Goal: Transaction & Acquisition: Download file/media

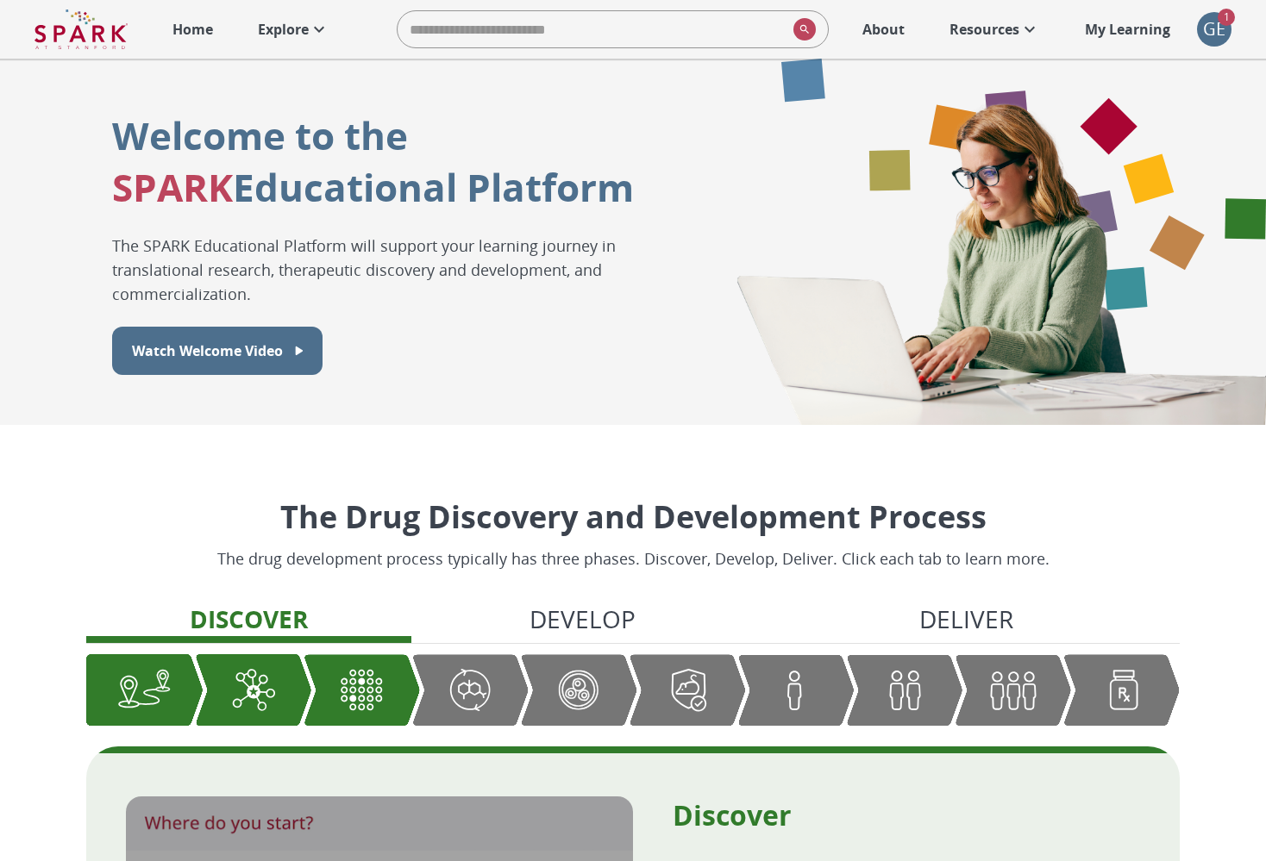
click at [1209, 25] on div "GE" at bounding box center [1214, 29] width 34 height 34
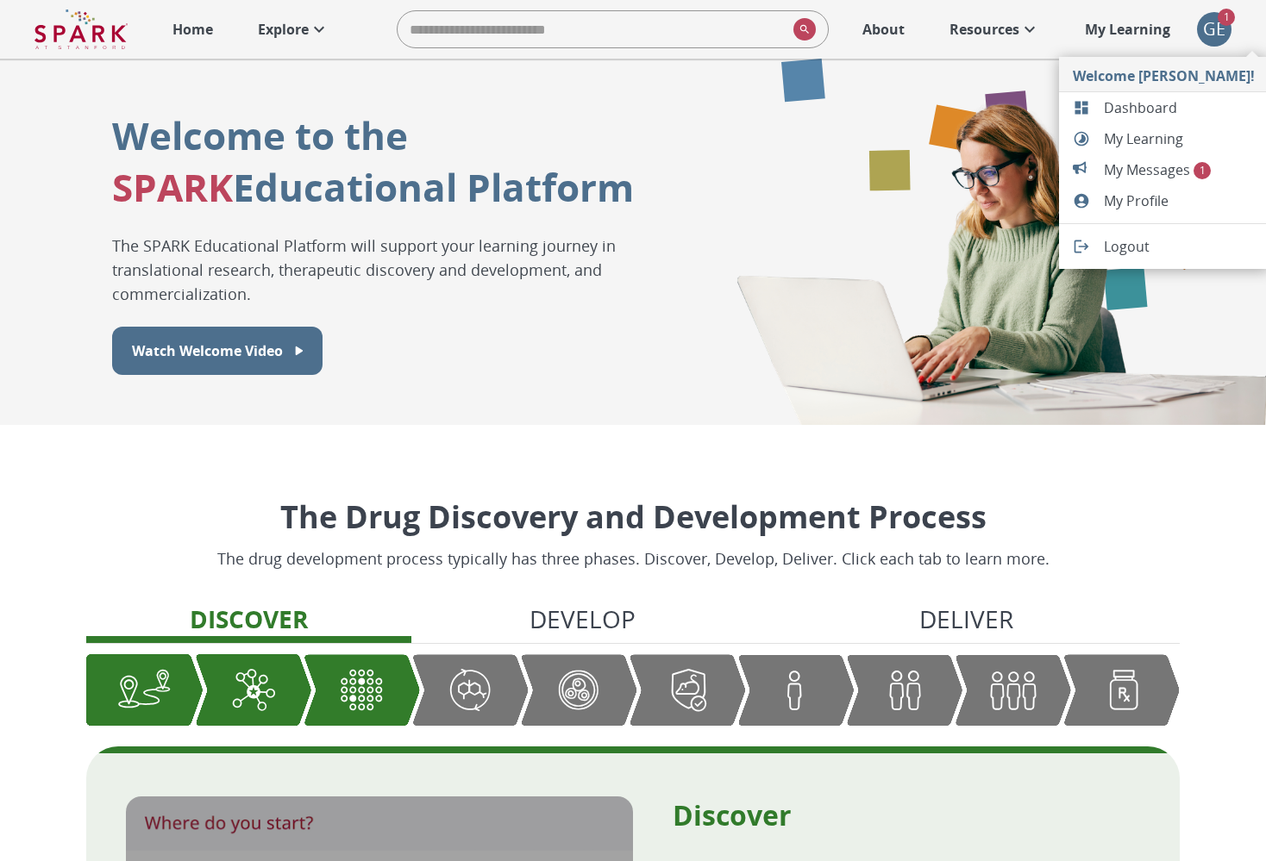
click at [1157, 161] on span "My Messages 1" at bounding box center [1179, 170] width 151 height 21
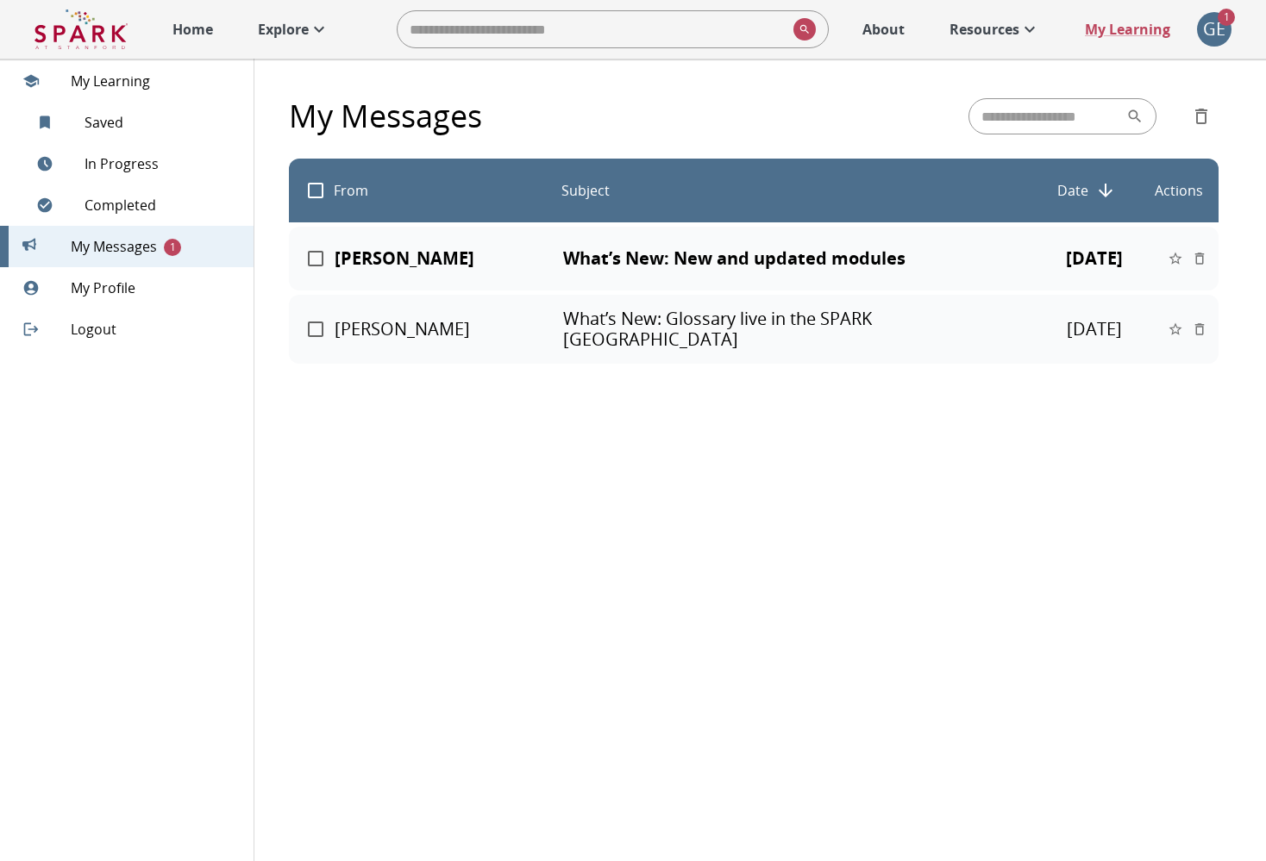
click at [1215, 29] on div "GE" at bounding box center [1214, 29] width 34 height 34
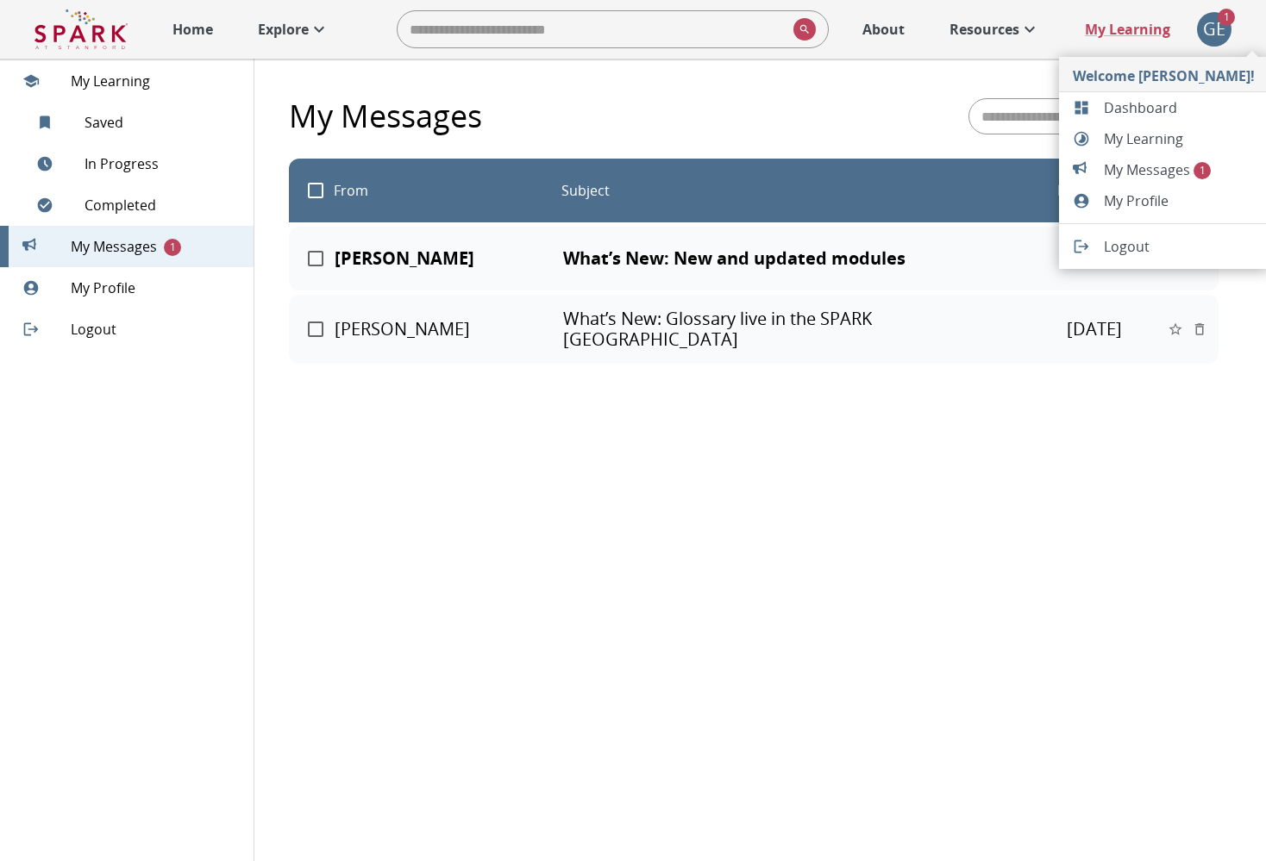
click at [620, 260] on div at bounding box center [633, 430] width 1266 height 861
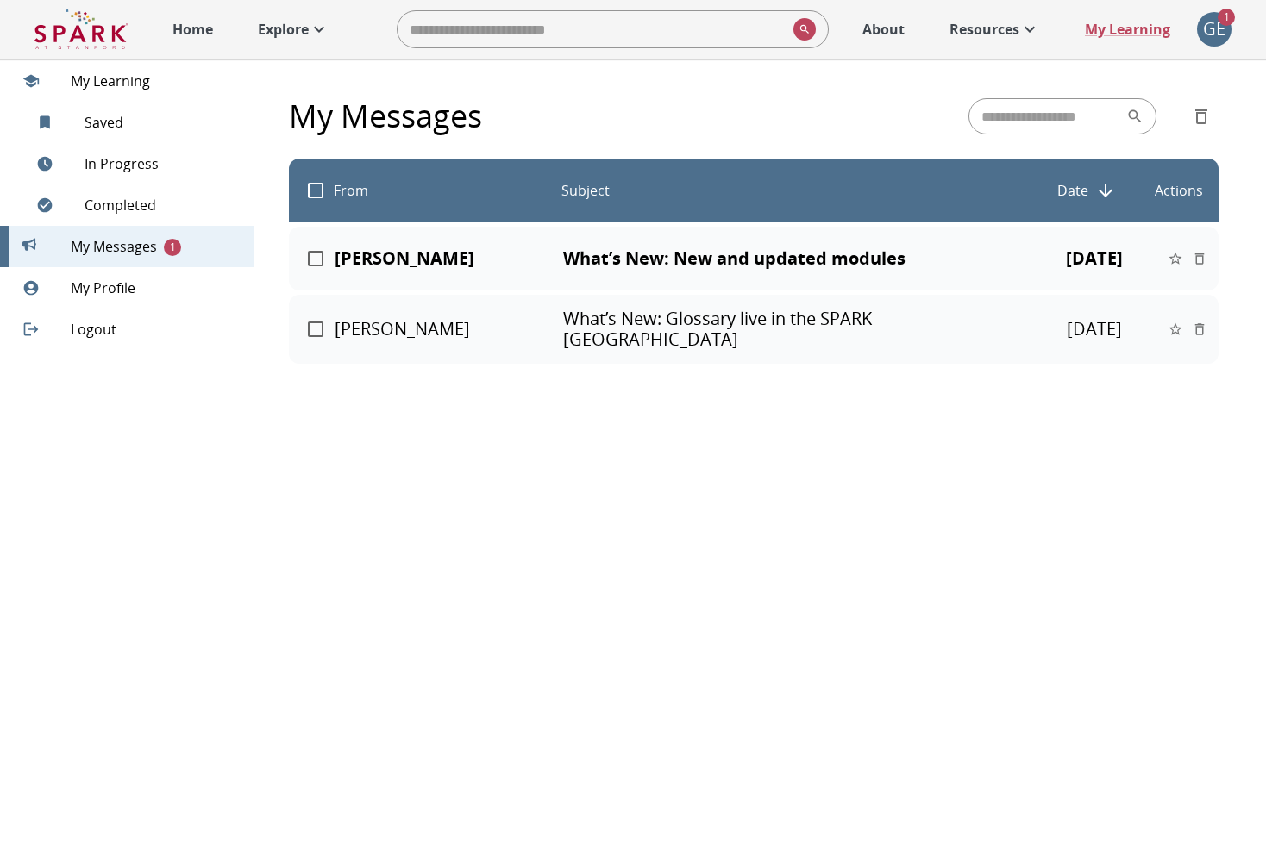
click at [648, 254] on p "What’s New: New and updated modules" at bounding box center [793, 258] width 461 height 21
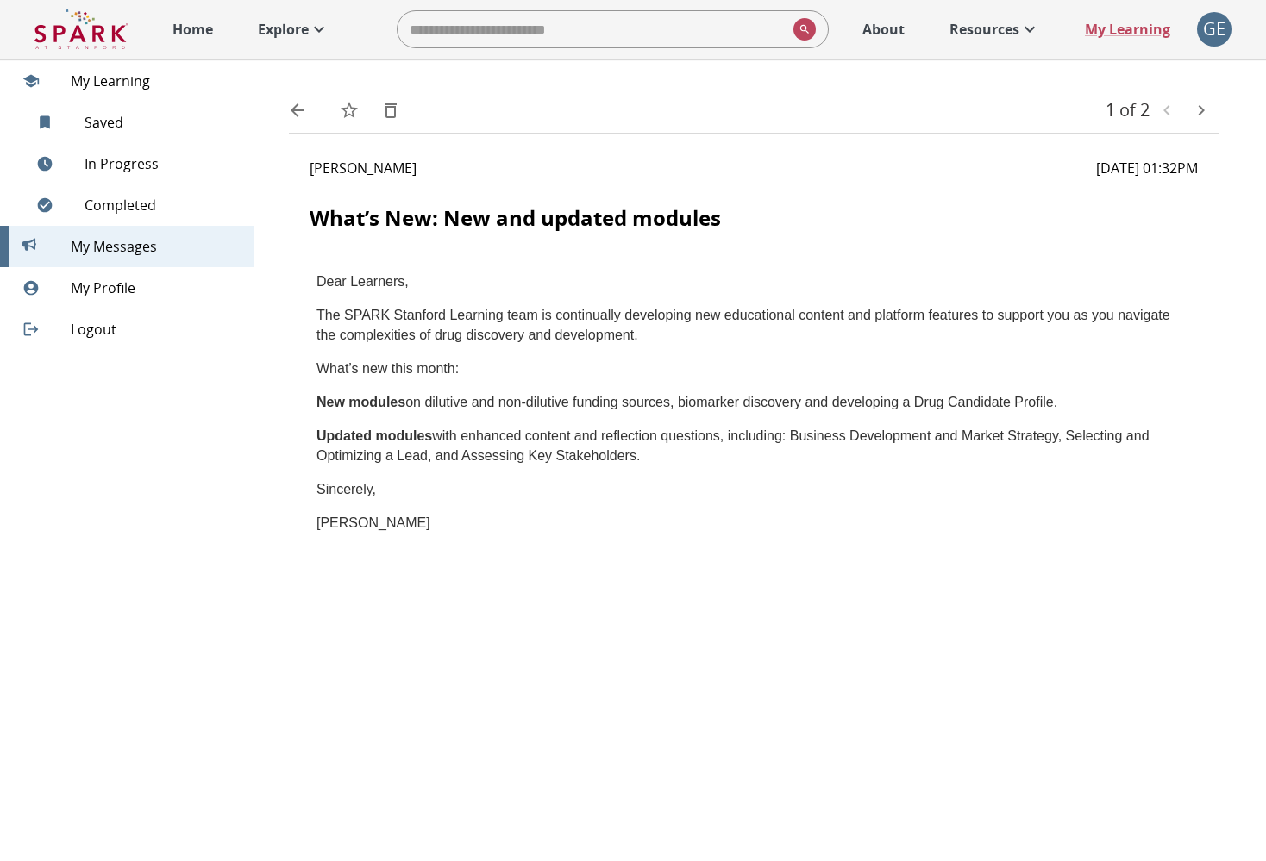
click at [1217, 28] on div "GE" at bounding box center [1214, 29] width 34 height 34
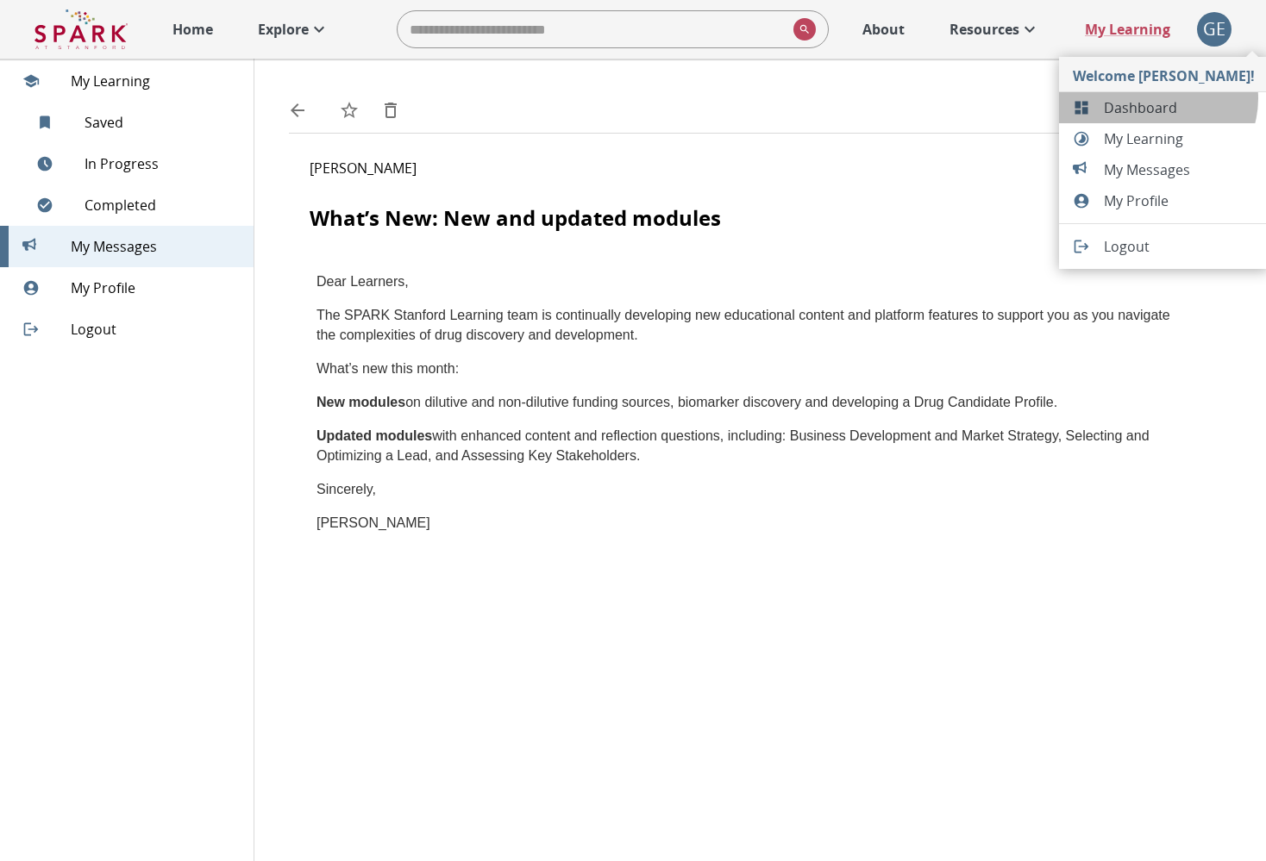
drag, startPoint x: 1156, startPoint y: 98, endPoint x: 1143, endPoint y: 90, distance: 15.5
click at [1156, 98] on span "Dashboard" at bounding box center [1179, 107] width 151 height 21
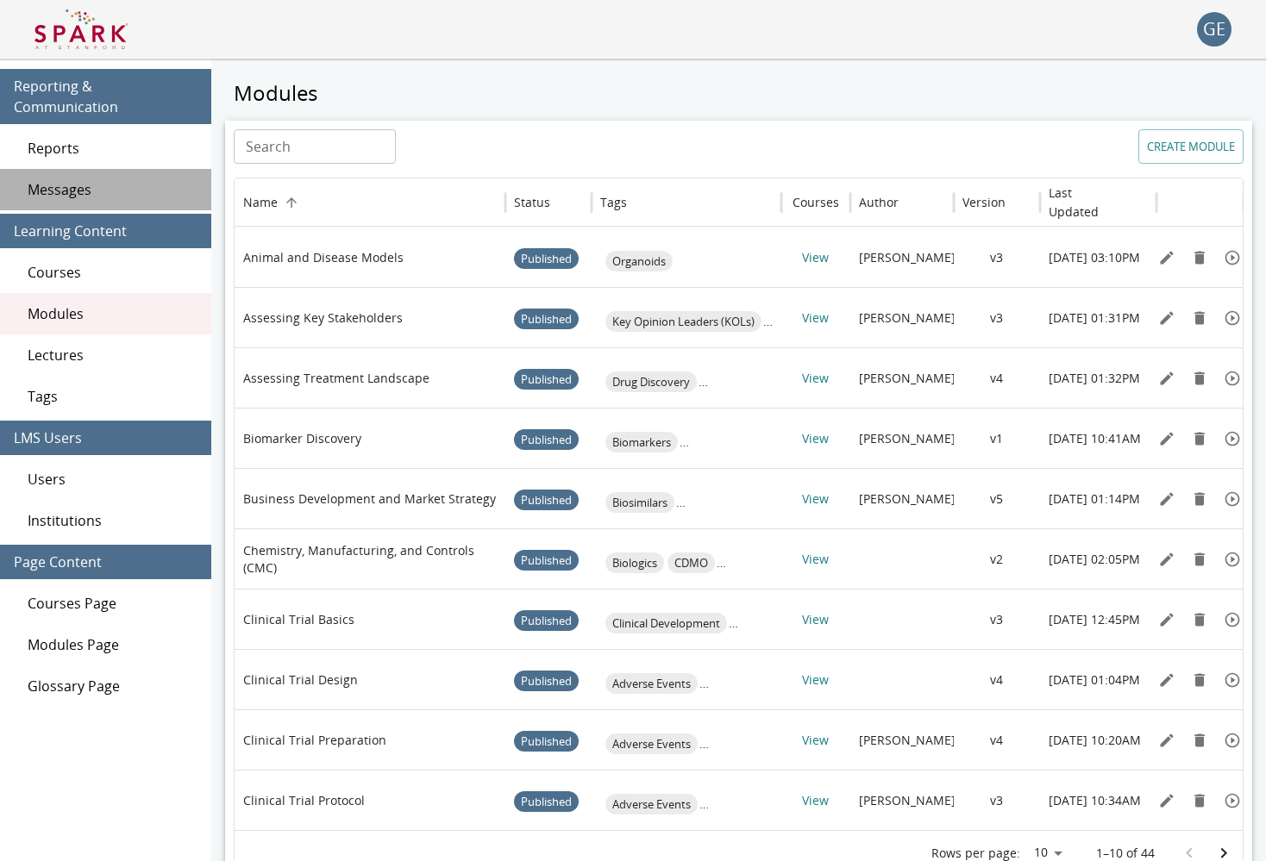
click at [100, 179] on span "Messages" at bounding box center [113, 189] width 170 height 21
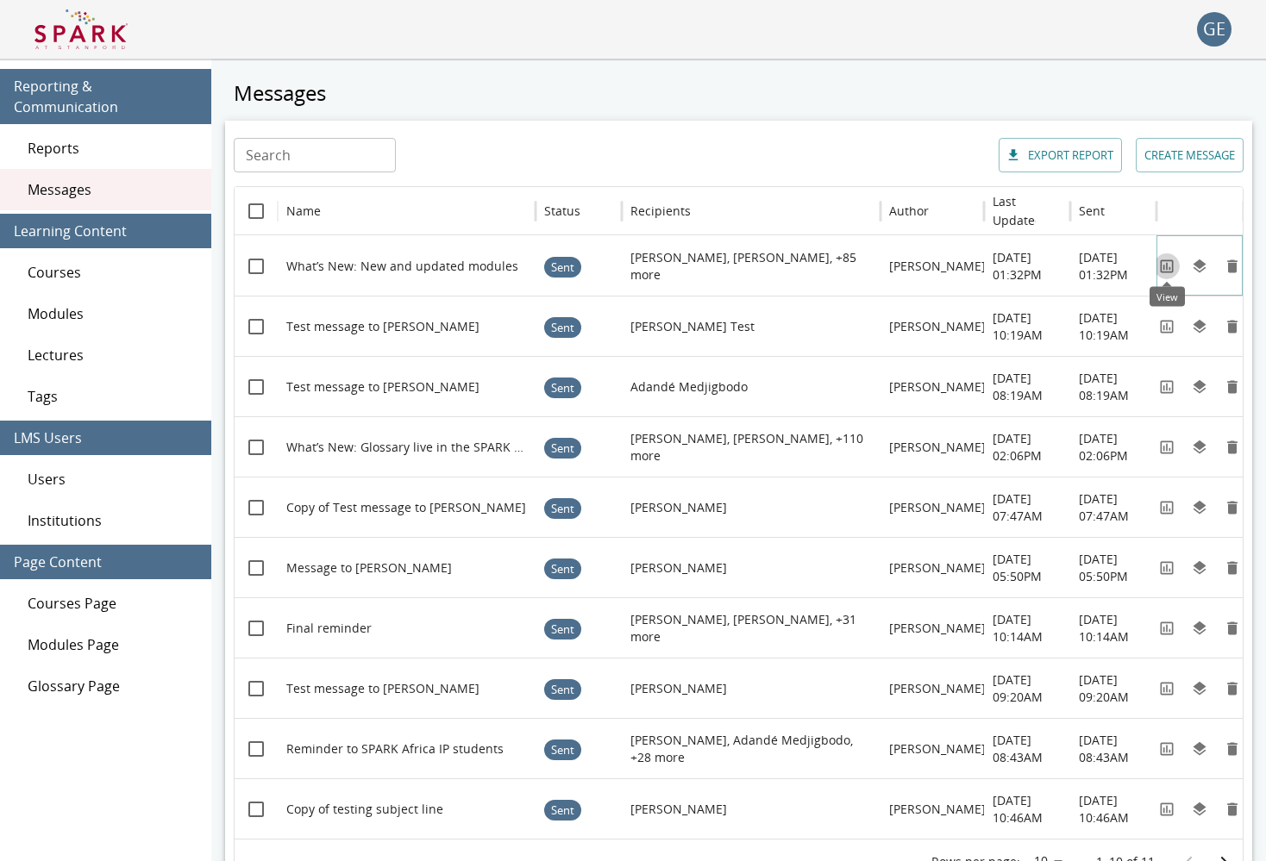
click at [1161, 269] on icon "View" at bounding box center [1166, 266] width 13 height 13
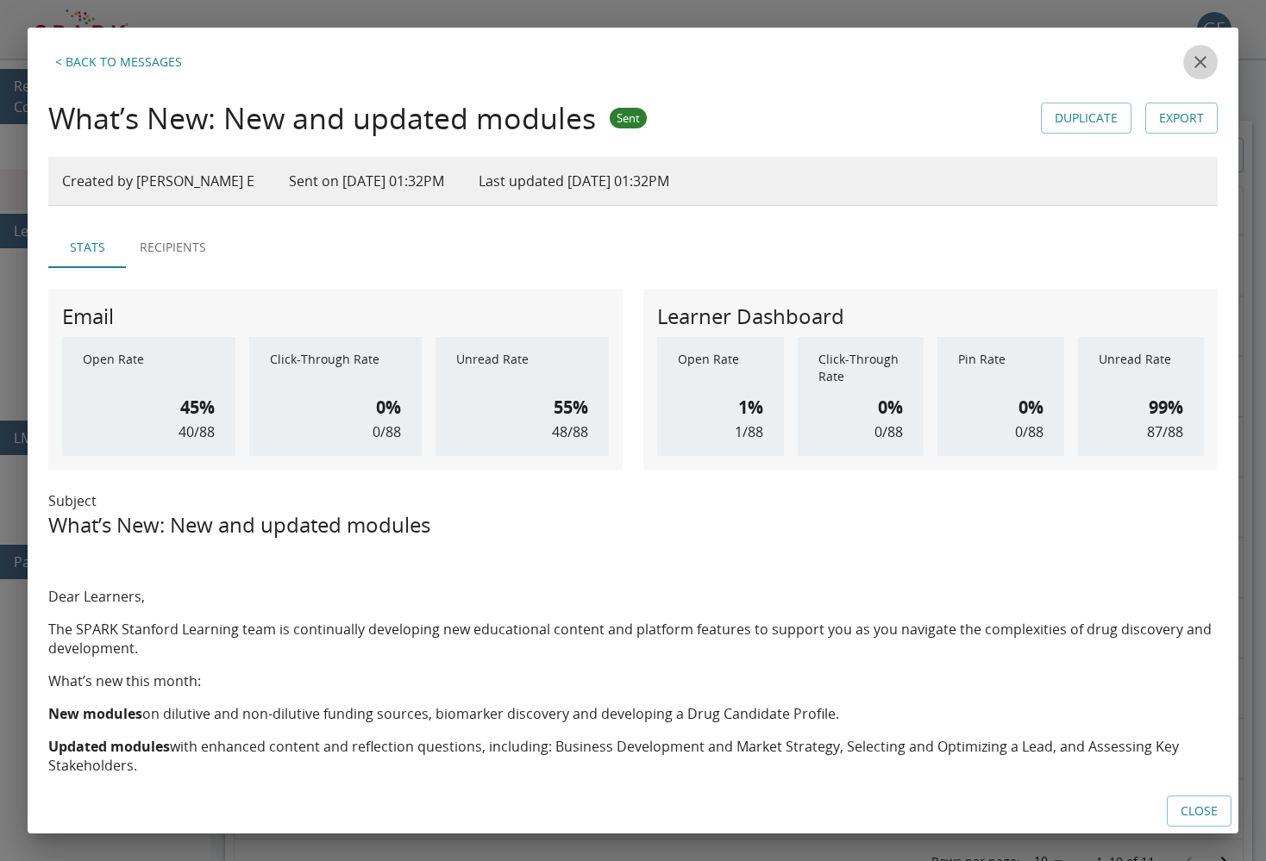
click at [1197, 58] on icon "close" at bounding box center [1200, 62] width 12 height 12
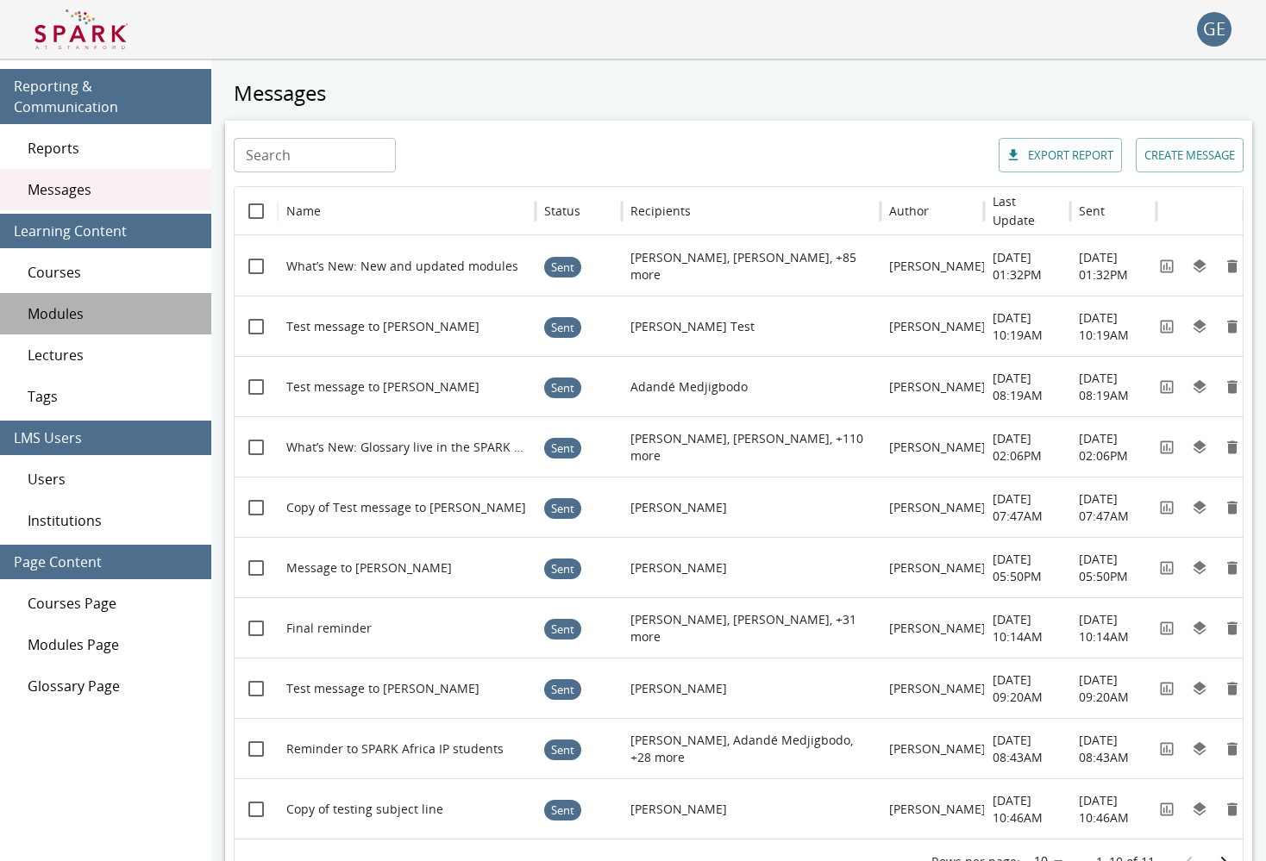
click at [50, 293] on div "Modules" at bounding box center [105, 313] width 211 height 41
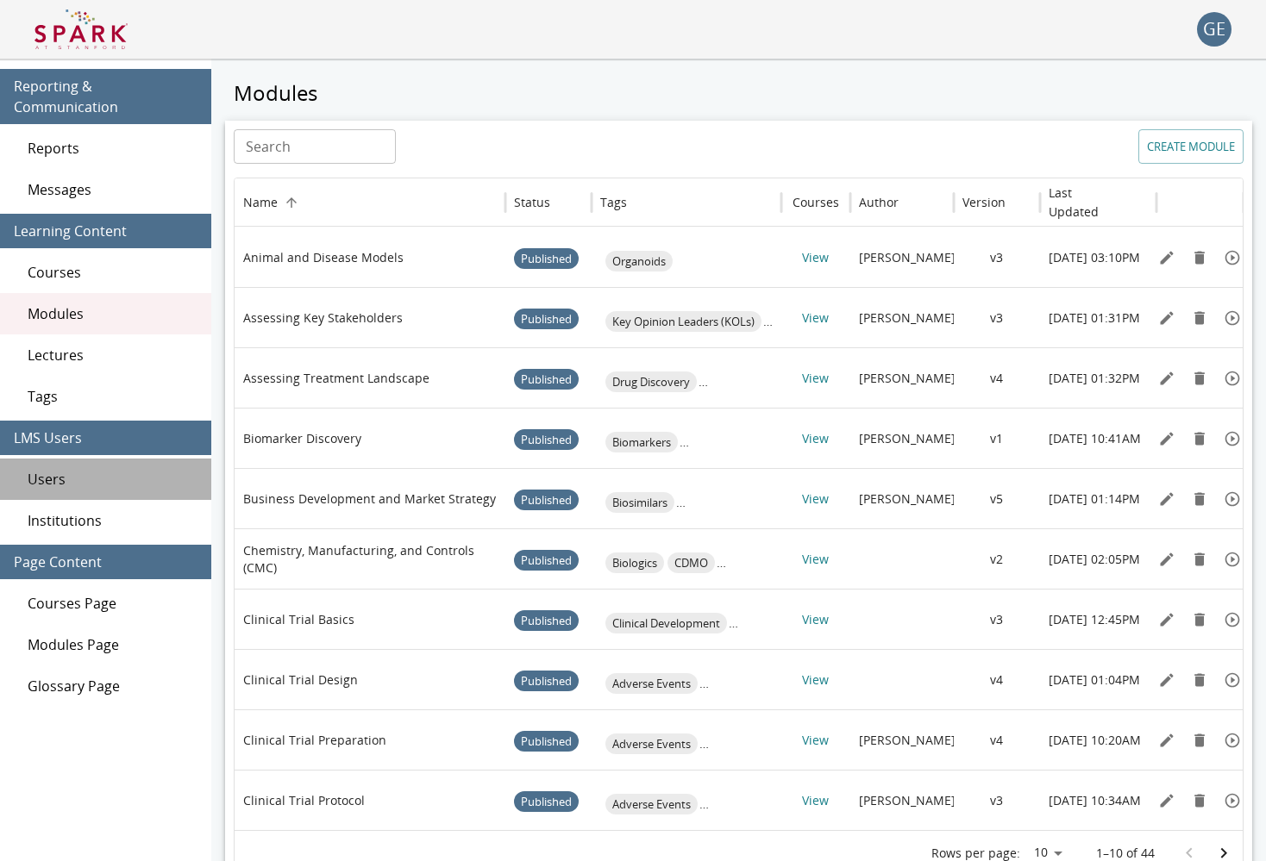
click at [45, 469] on span "Users" at bounding box center [113, 479] width 170 height 21
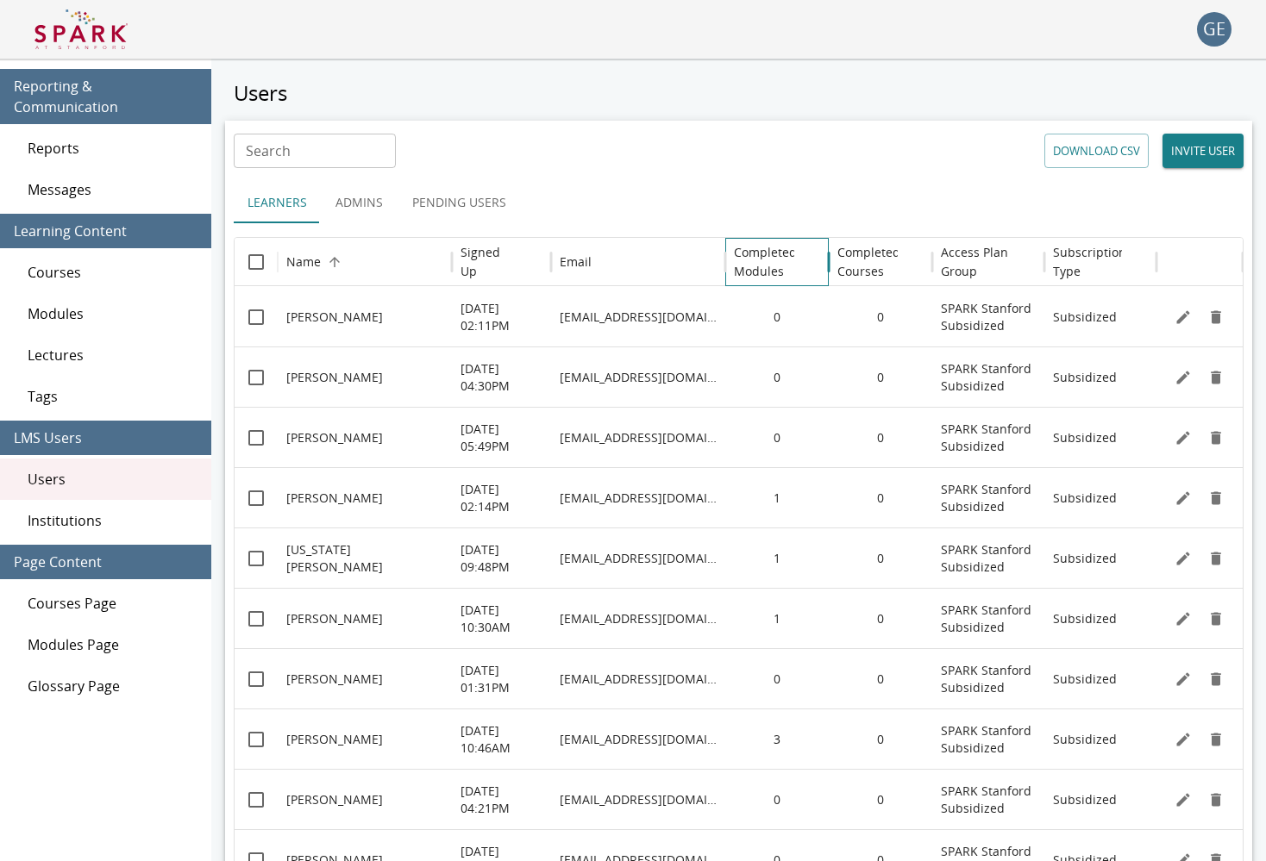
click at [753, 262] on h6 "Completed Modules" at bounding box center [765, 262] width 63 height 38
click at [753, 263] on h6 "Completed Modules" at bounding box center [765, 262] width 63 height 38
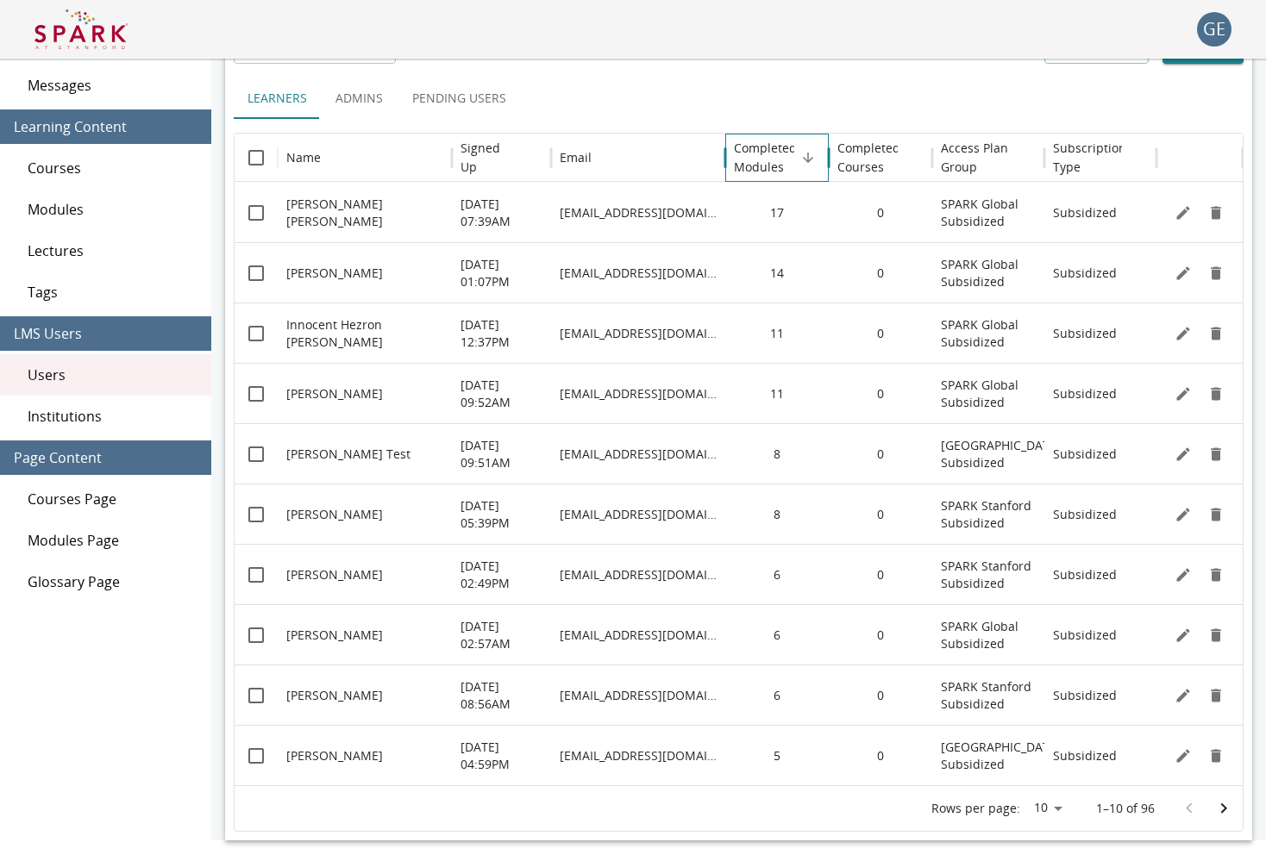
scroll to position [104, 0]
click at [1189, 274] on icon "Edit" at bounding box center [1182, 273] width 17 height 17
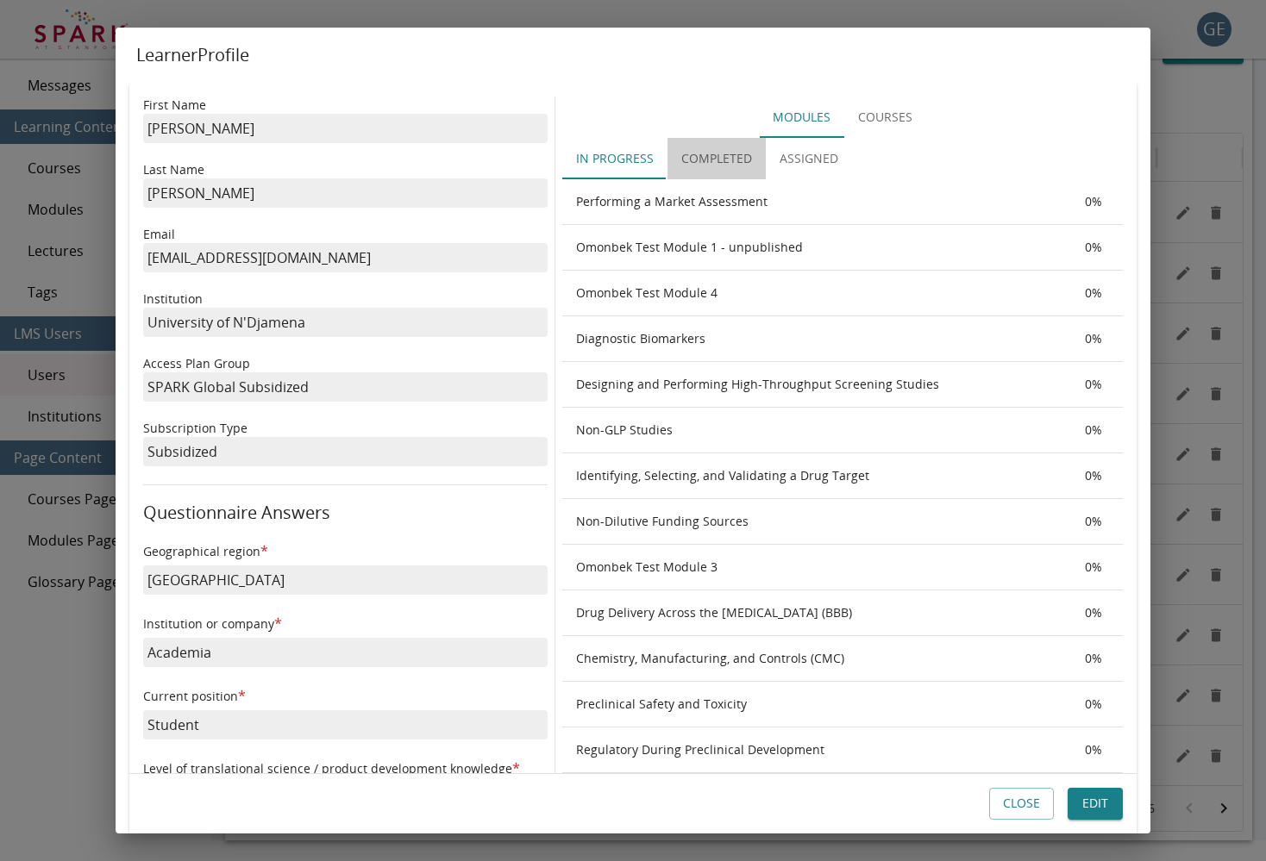
click at [698, 157] on button "Completed" at bounding box center [716, 158] width 98 height 41
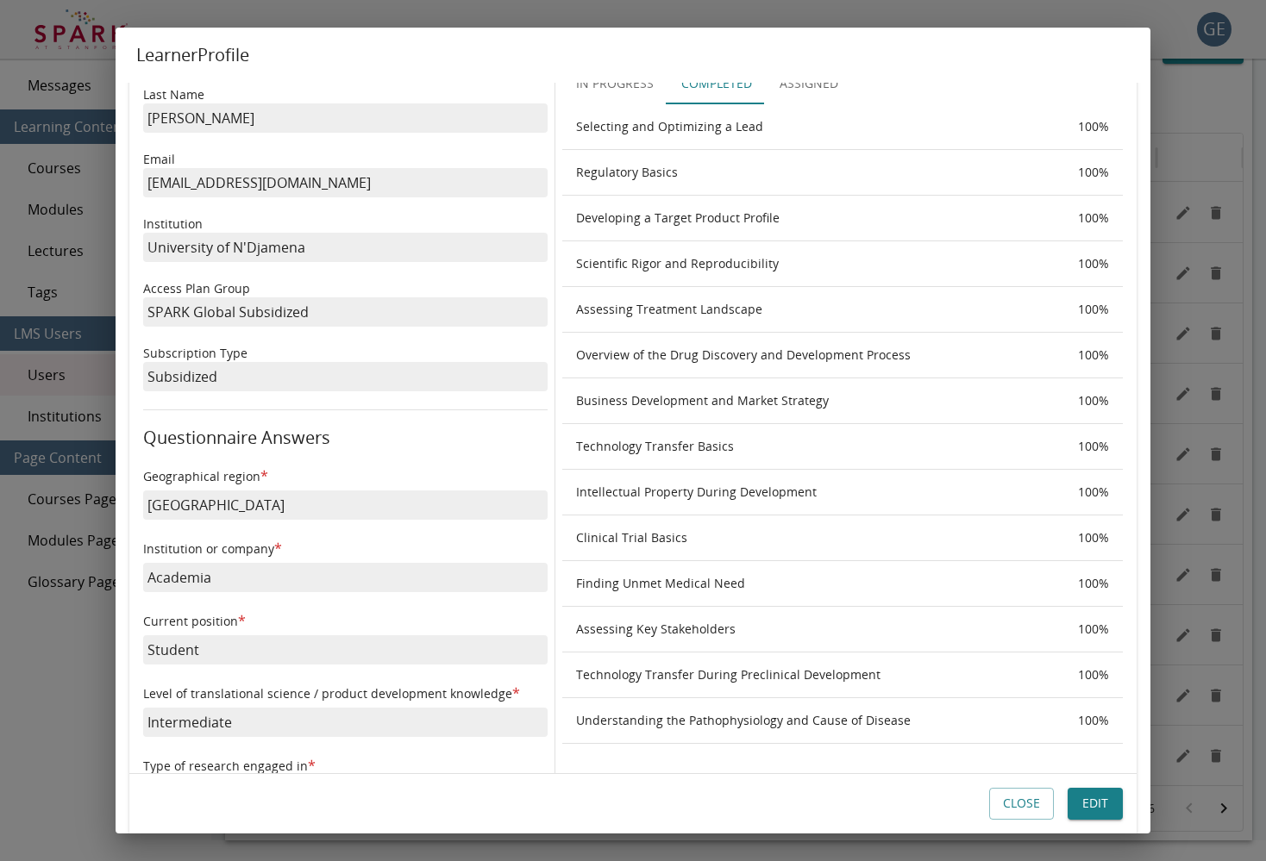
scroll to position [77, 0]
click at [1033, 803] on button "Close" at bounding box center [1021, 805] width 65 height 32
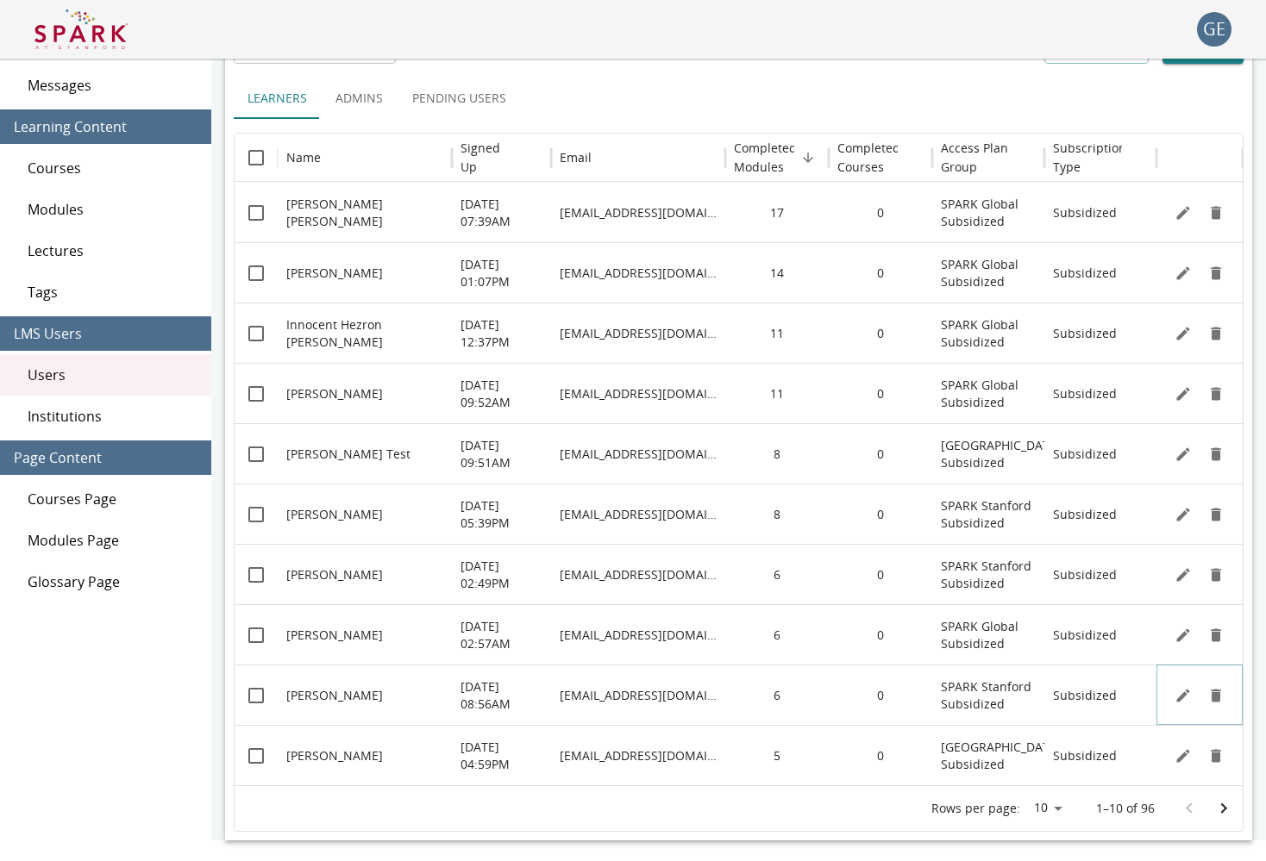
click at [1174, 691] on icon "Edit" at bounding box center [1182, 695] width 17 height 17
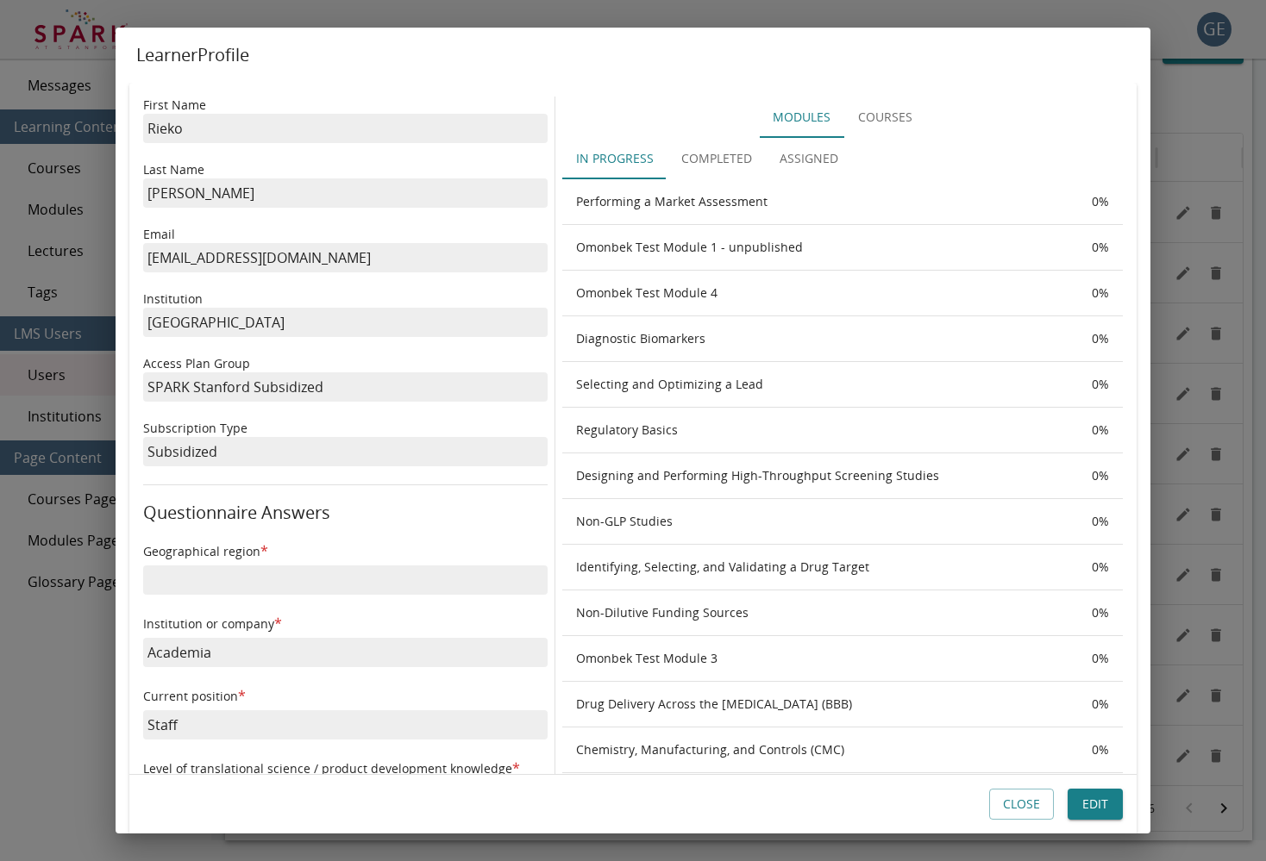
click at [735, 162] on button "Completed" at bounding box center [716, 158] width 98 height 41
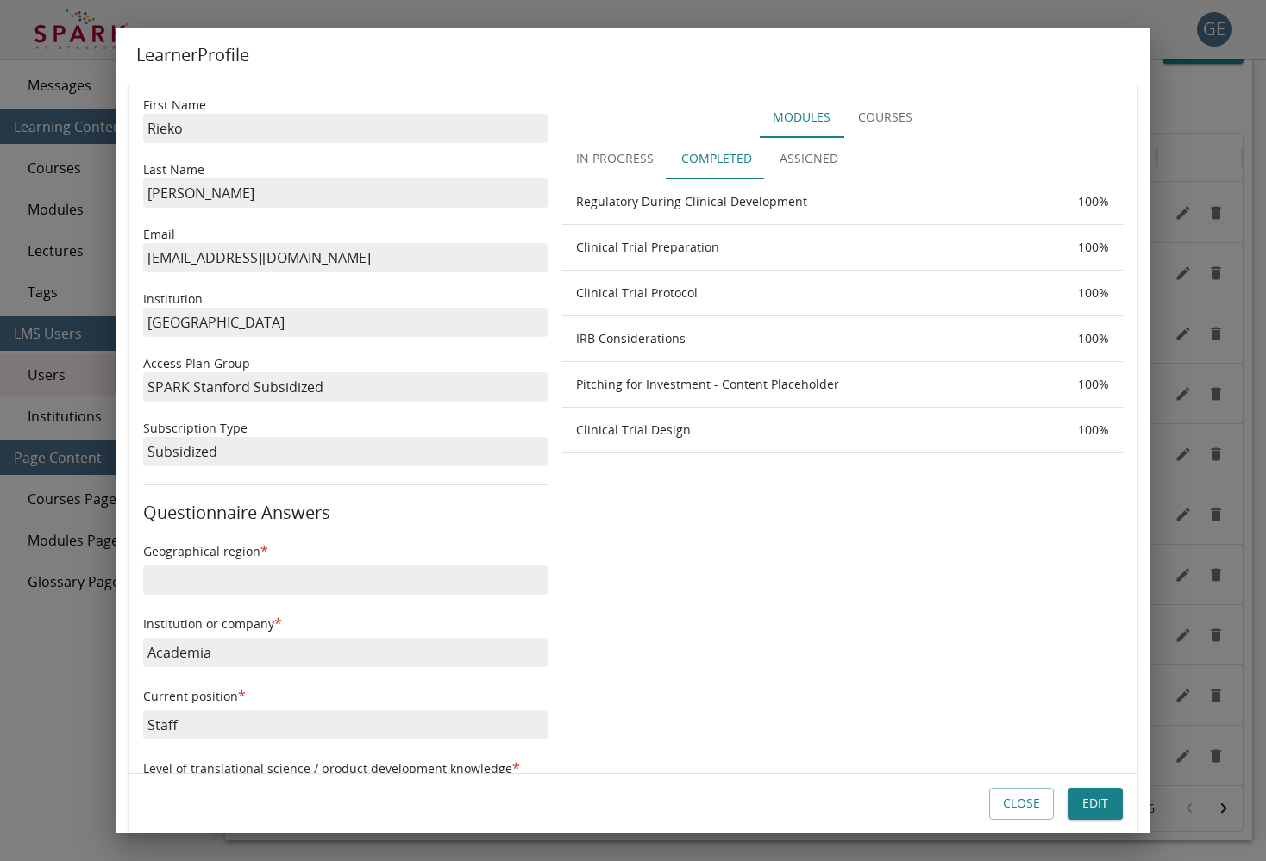
click at [632, 163] on button "In Progress" at bounding box center [614, 158] width 105 height 41
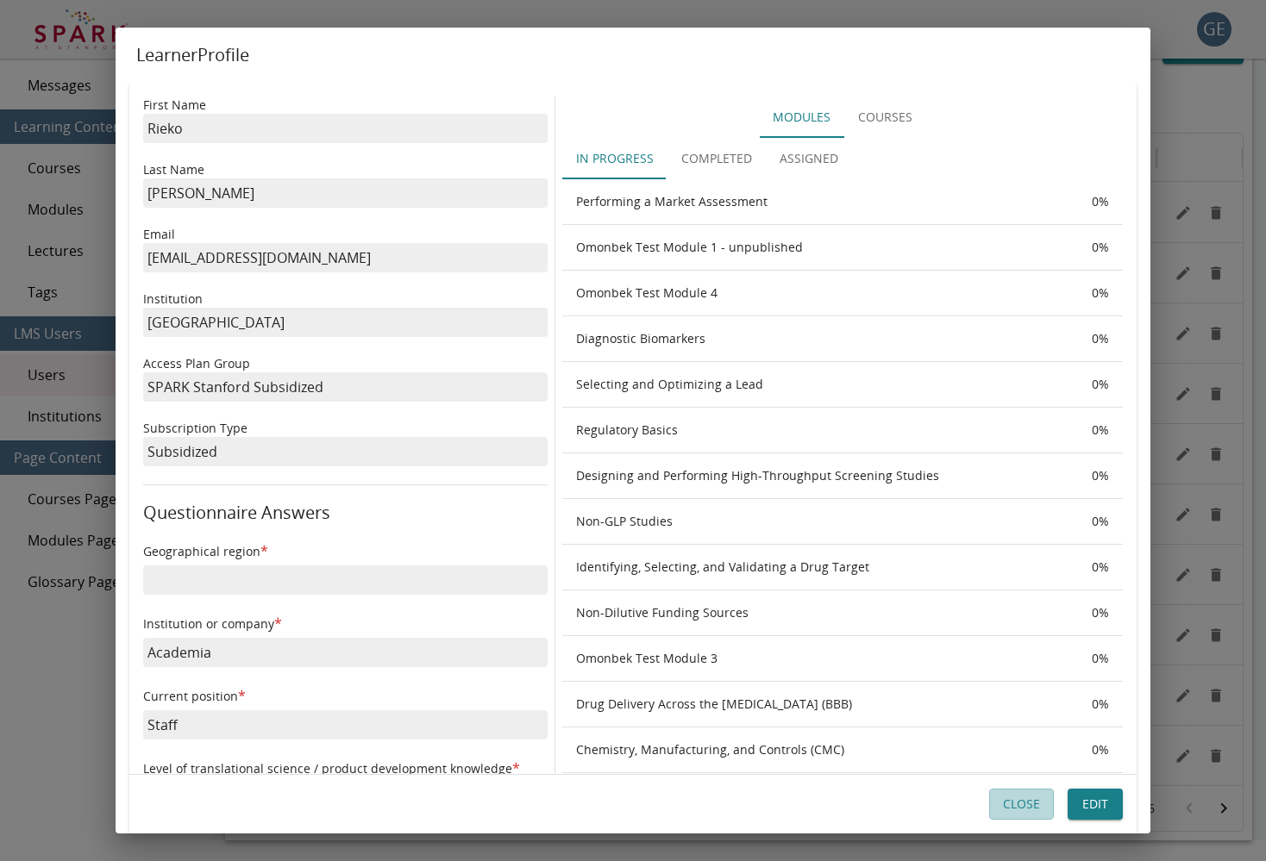
scroll to position [0, 0]
click at [1036, 805] on button "Close" at bounding box center [1021, 805] width 65 height 32
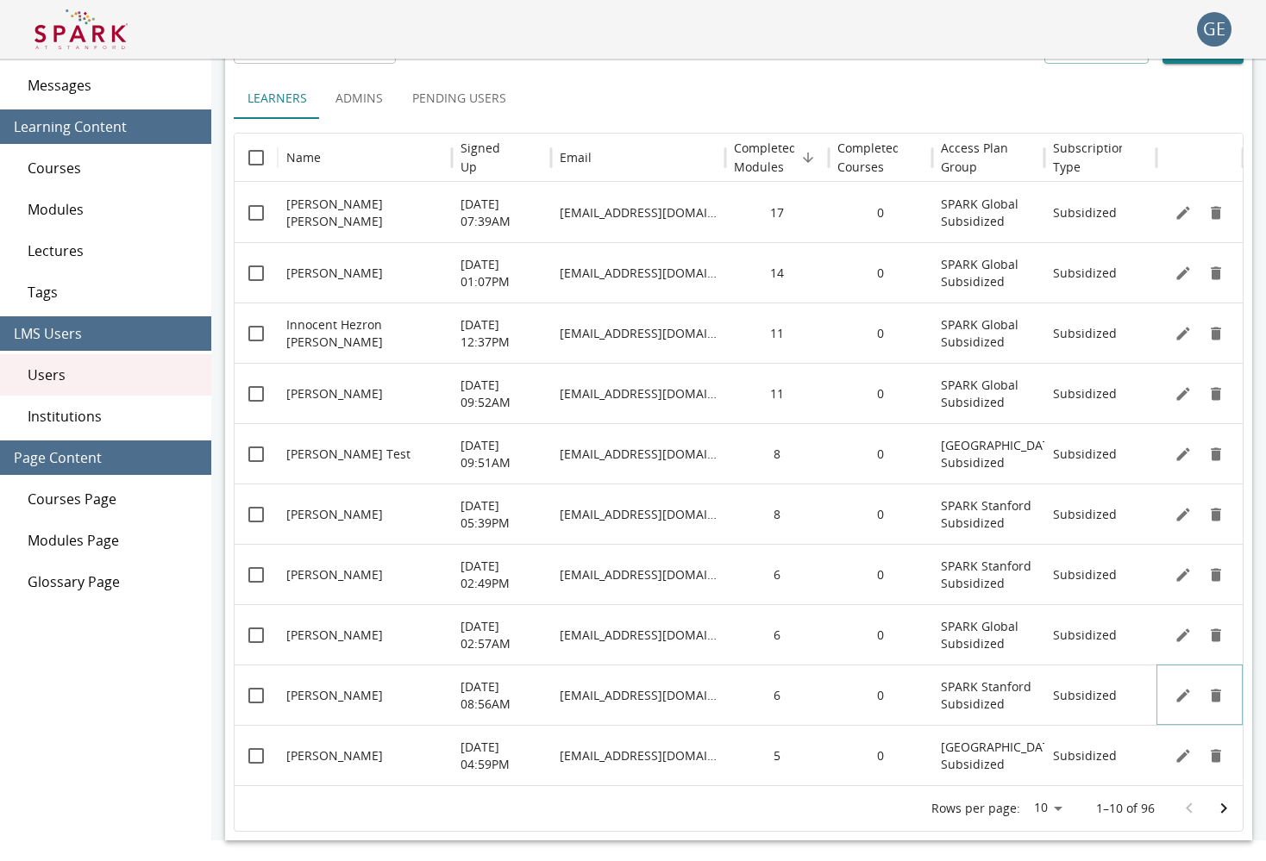
scroll to position [104, 0]
click at [1214, 807] on icon "Go to next page" at bounding box center [1223, 808] width 21 height 21
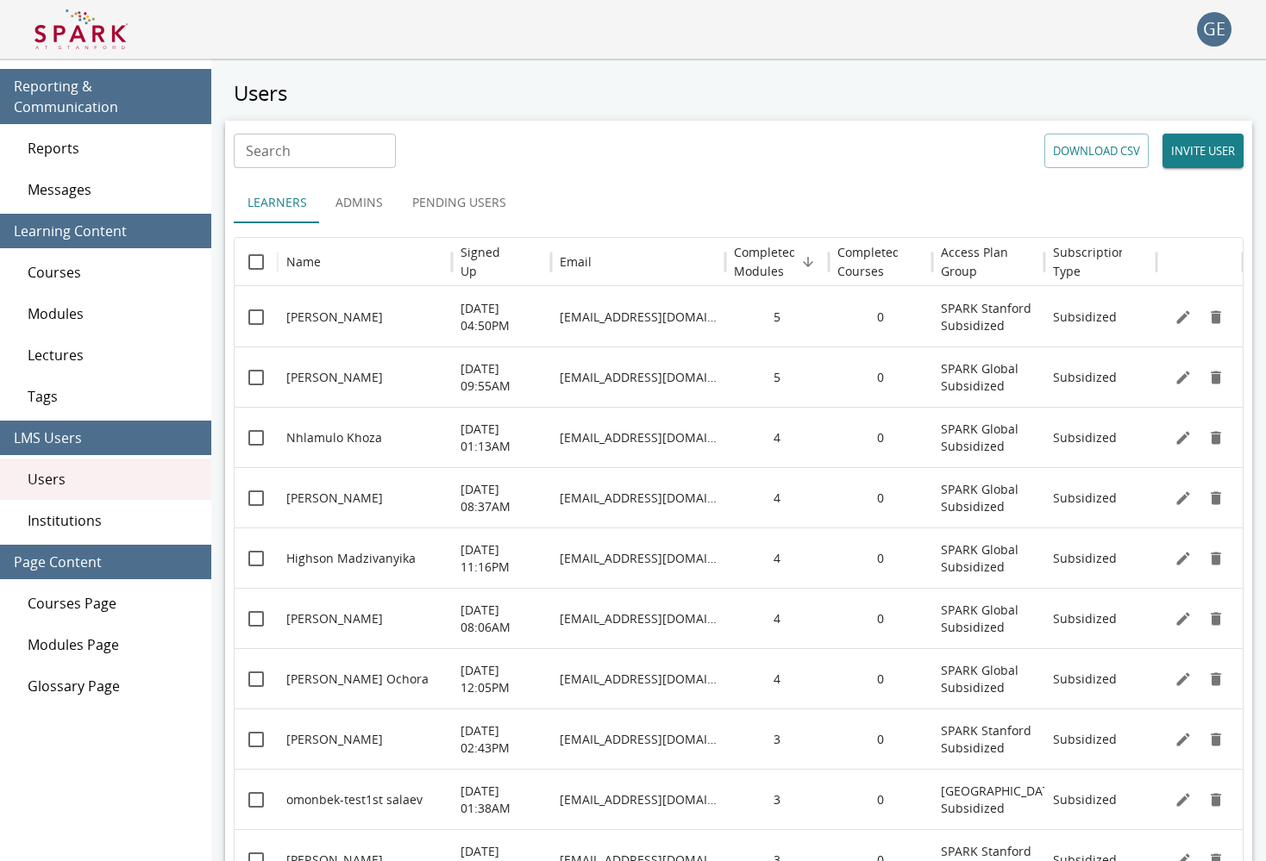
scroll to position [0, 0]
click at [78, 138] on span "Reports" at bounding box center [113, 148] width 170 height 21
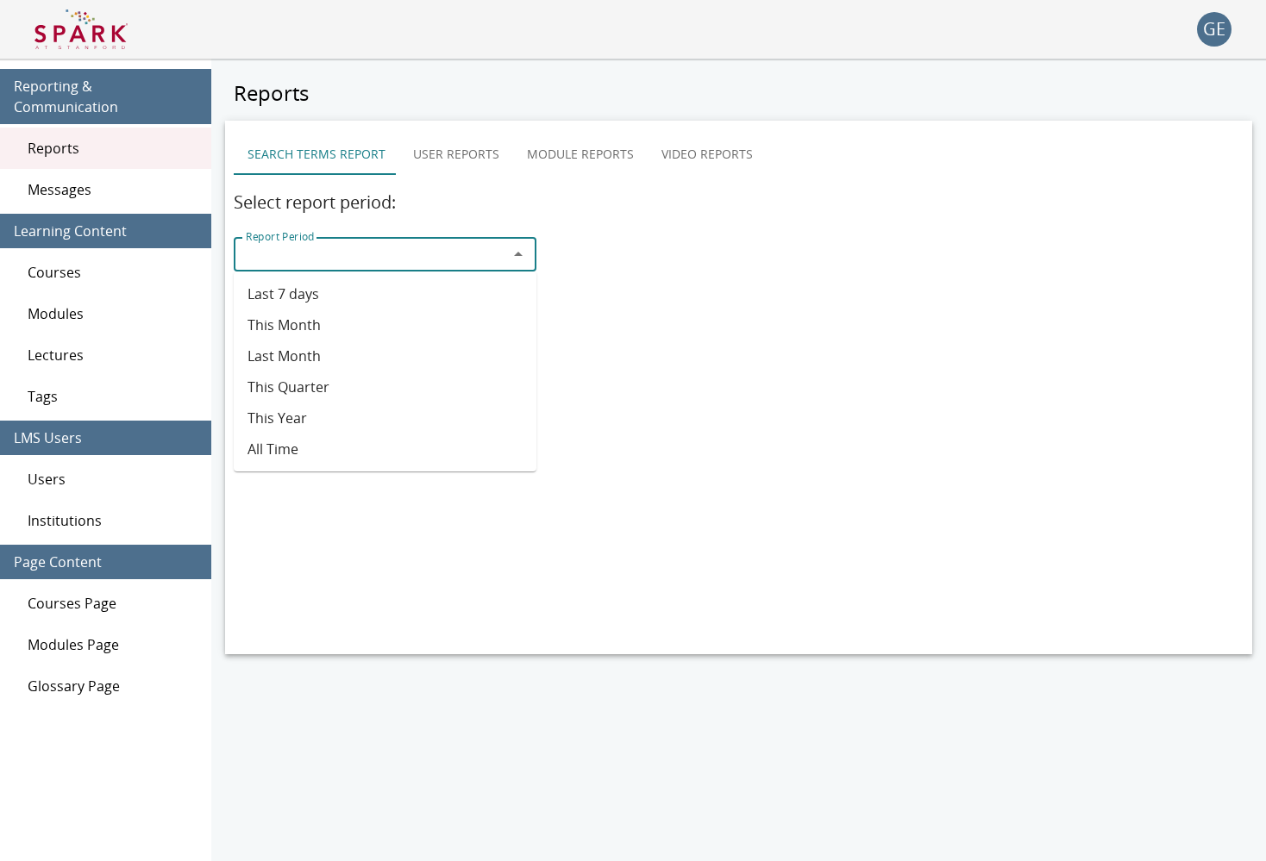
click at [502, 259] on input "Report Period" at bounding box center [371, 254] width 264 height 24
click at [708, 264] on div "Select report period: Report Period Report Period DOWNLOAD CSV" at bounding box center [739, 256] width 1010 height 135
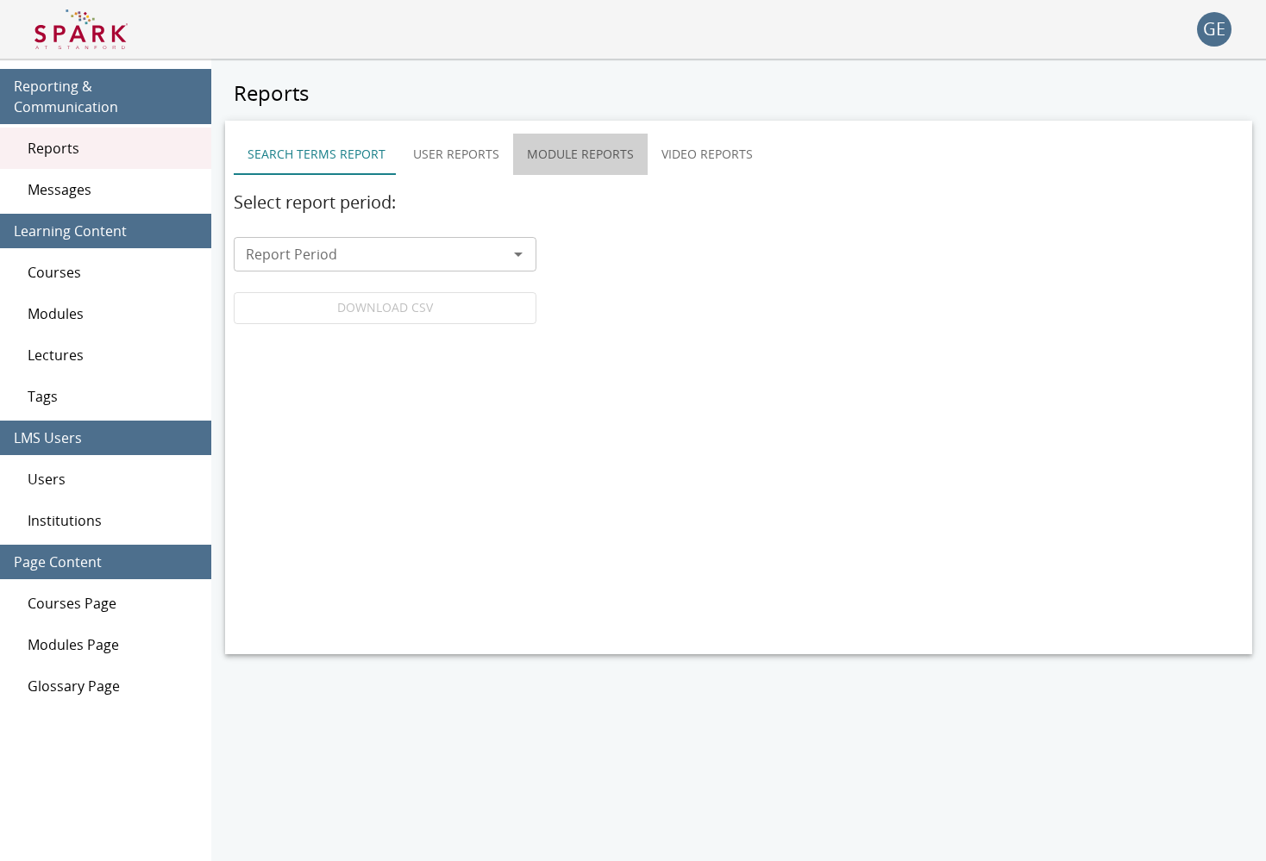
click at [548, 160] on button "Module Reports" at bounding box center [580, 154] width 135 height 41
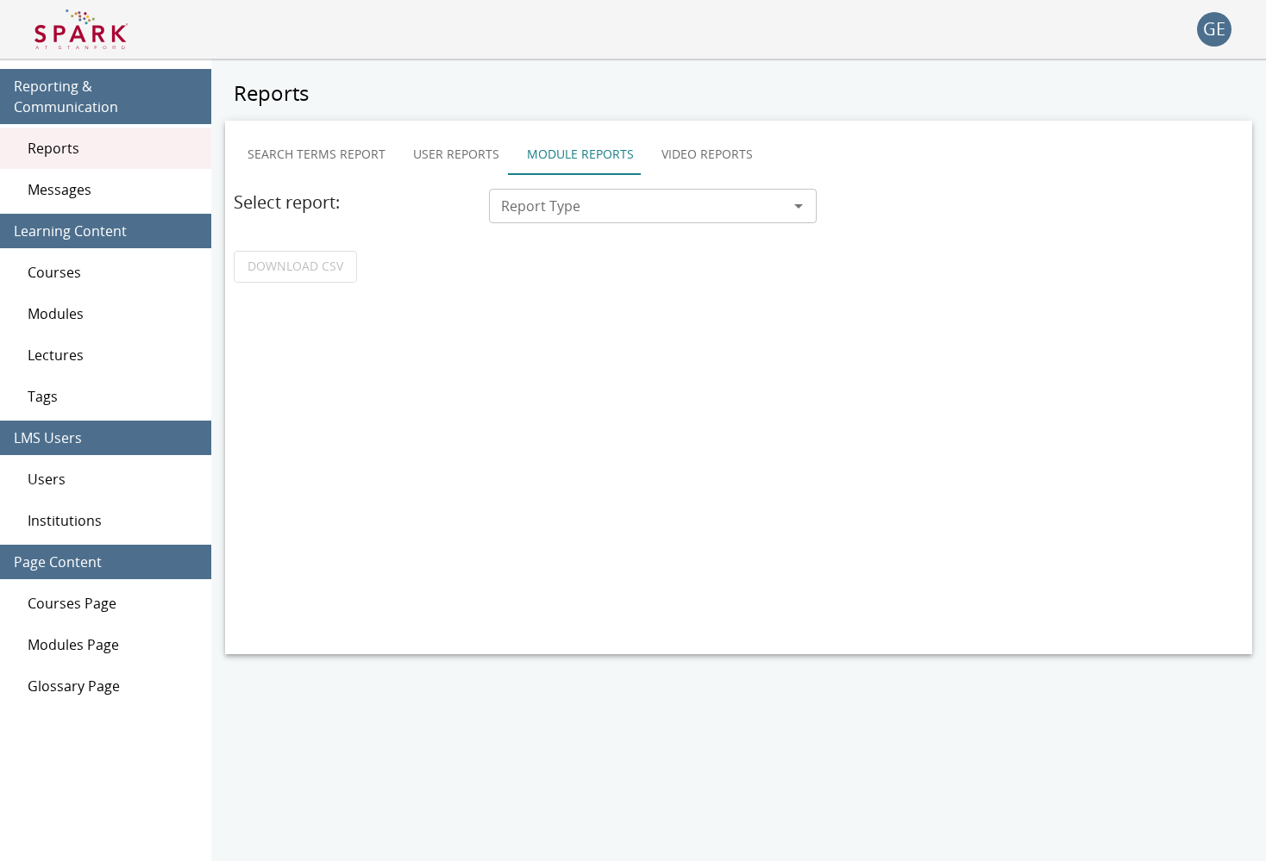
click at [564, 201] on input "Report Type" at bounding box center [638, 206] width 289 height 24
click at [341, 291] on div "Search Terms Report User Reports Module Reports Video Reports Select report: Re…" at bounding box center [738, 388] width 1027 height 534
click at [512, 217] on input "Report Type" at bounding box center [638, 206] width 289 height 24
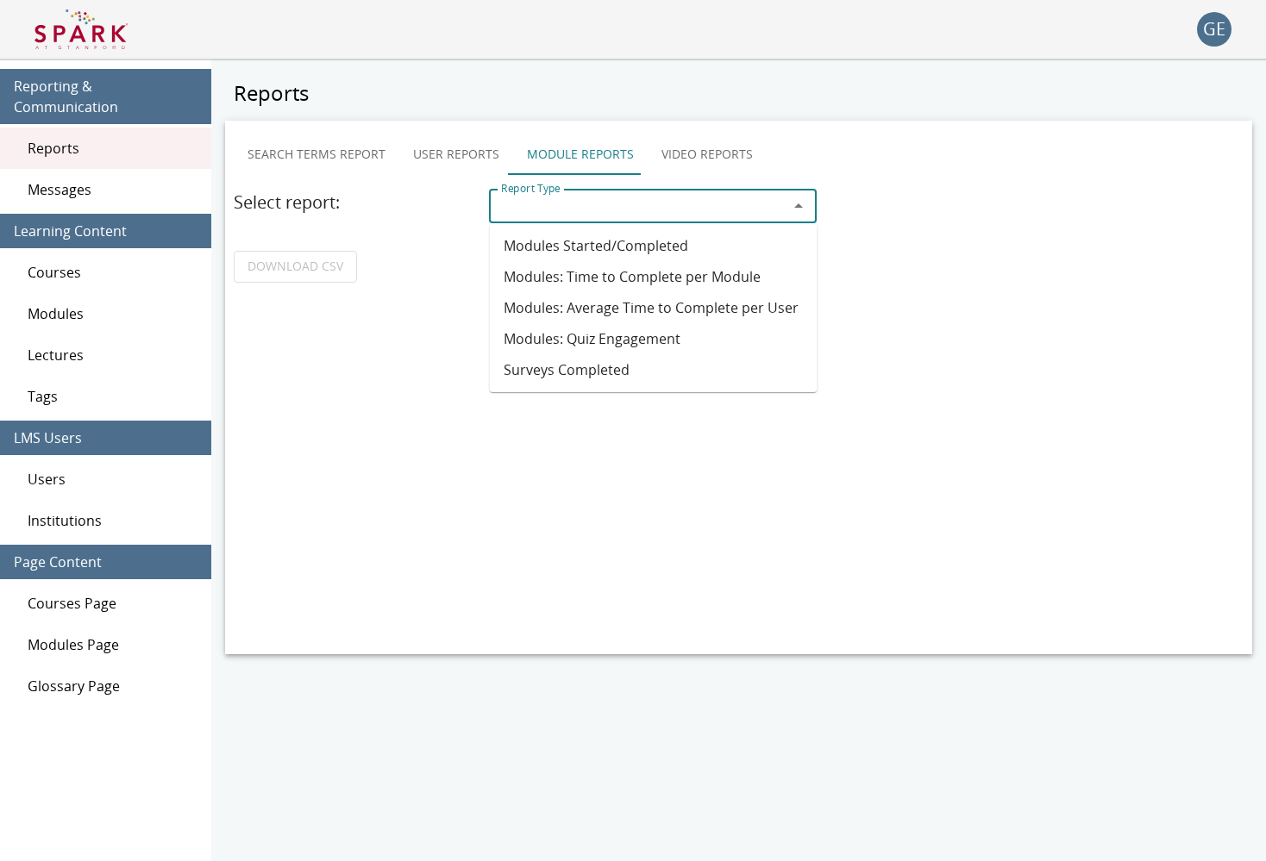
click at [341, 153] on button "Search Terms Report" at bounding box center [317, 154] width 166 height 41
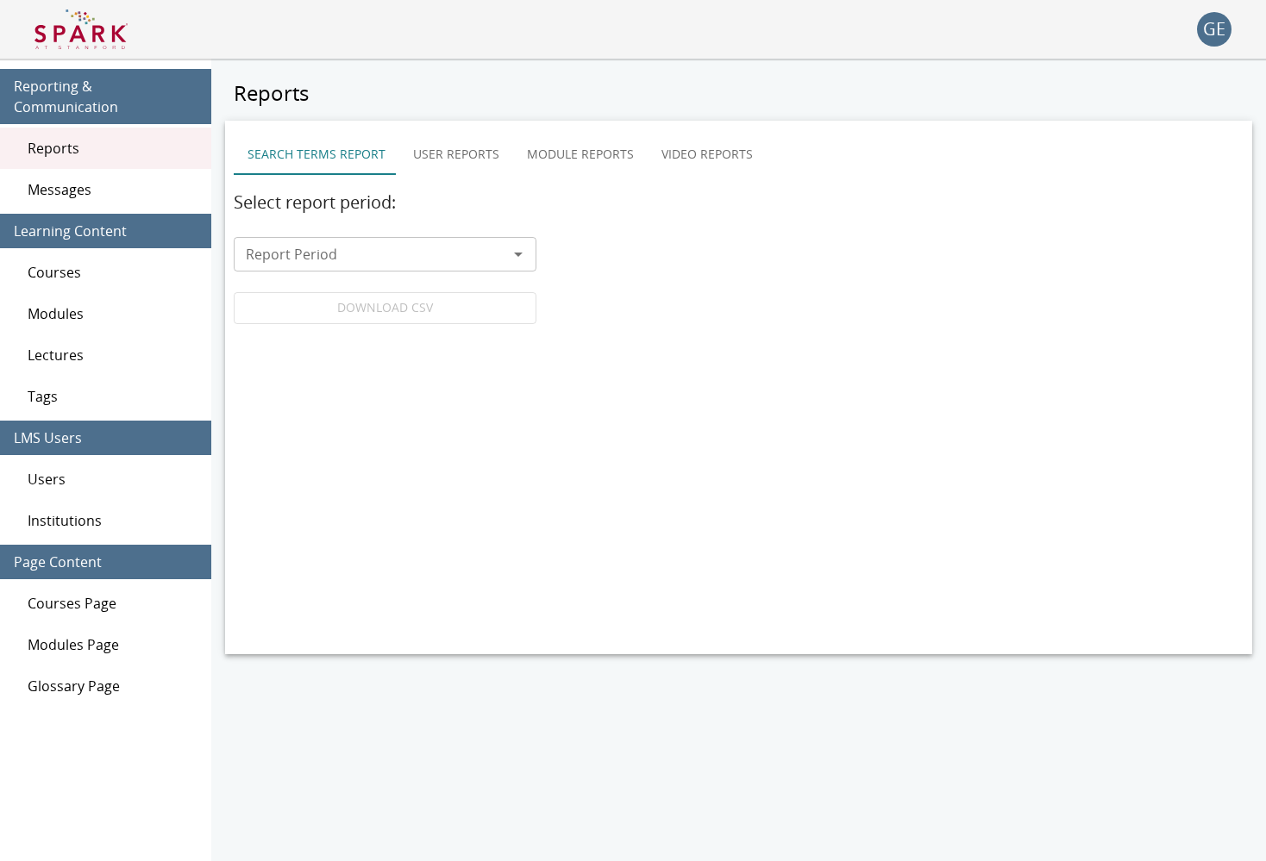
click at [435, 254] on input "Report Period" at bounding box center [371, 254] width 264 height 24
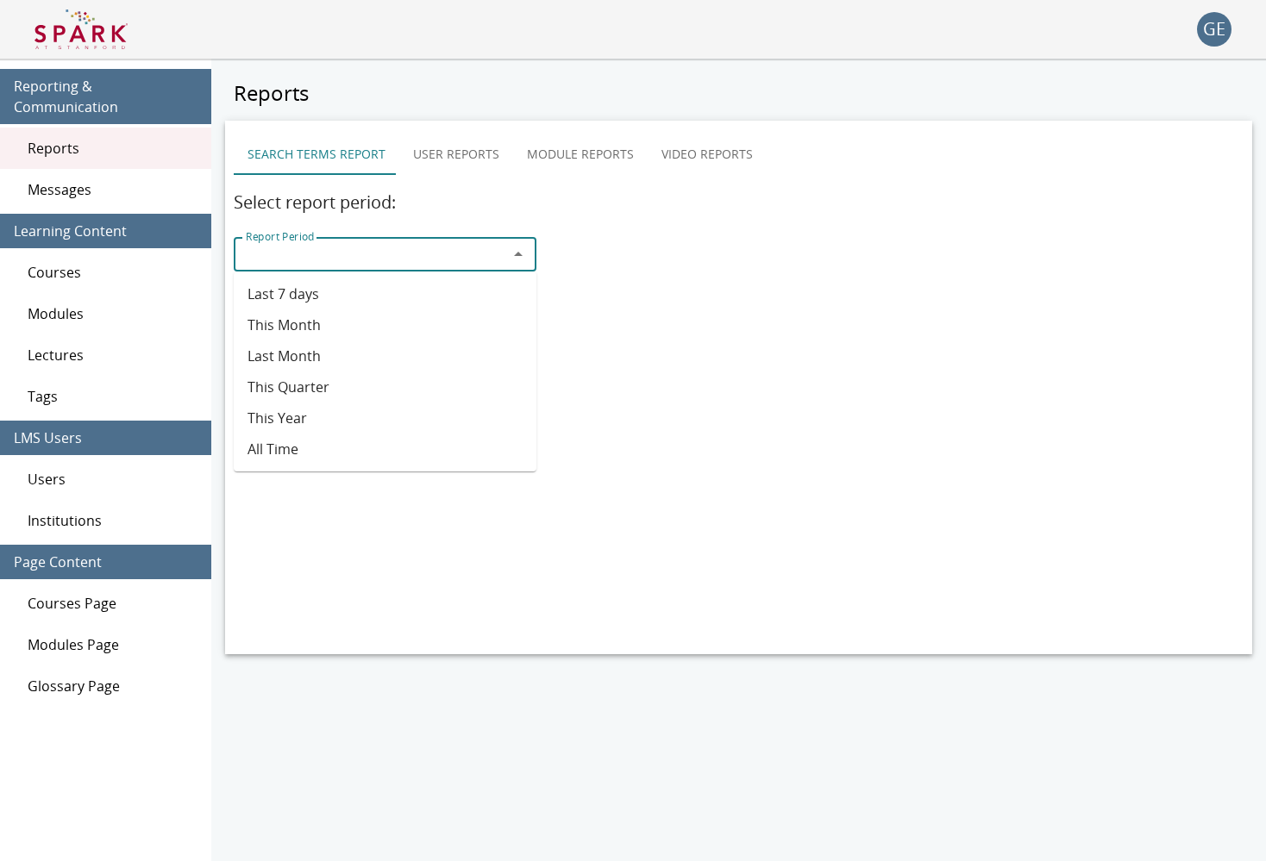
click at [365, 304] on li "Last 7 days" at bounding box center [385, 294] width 303 height 31
type input "**********"
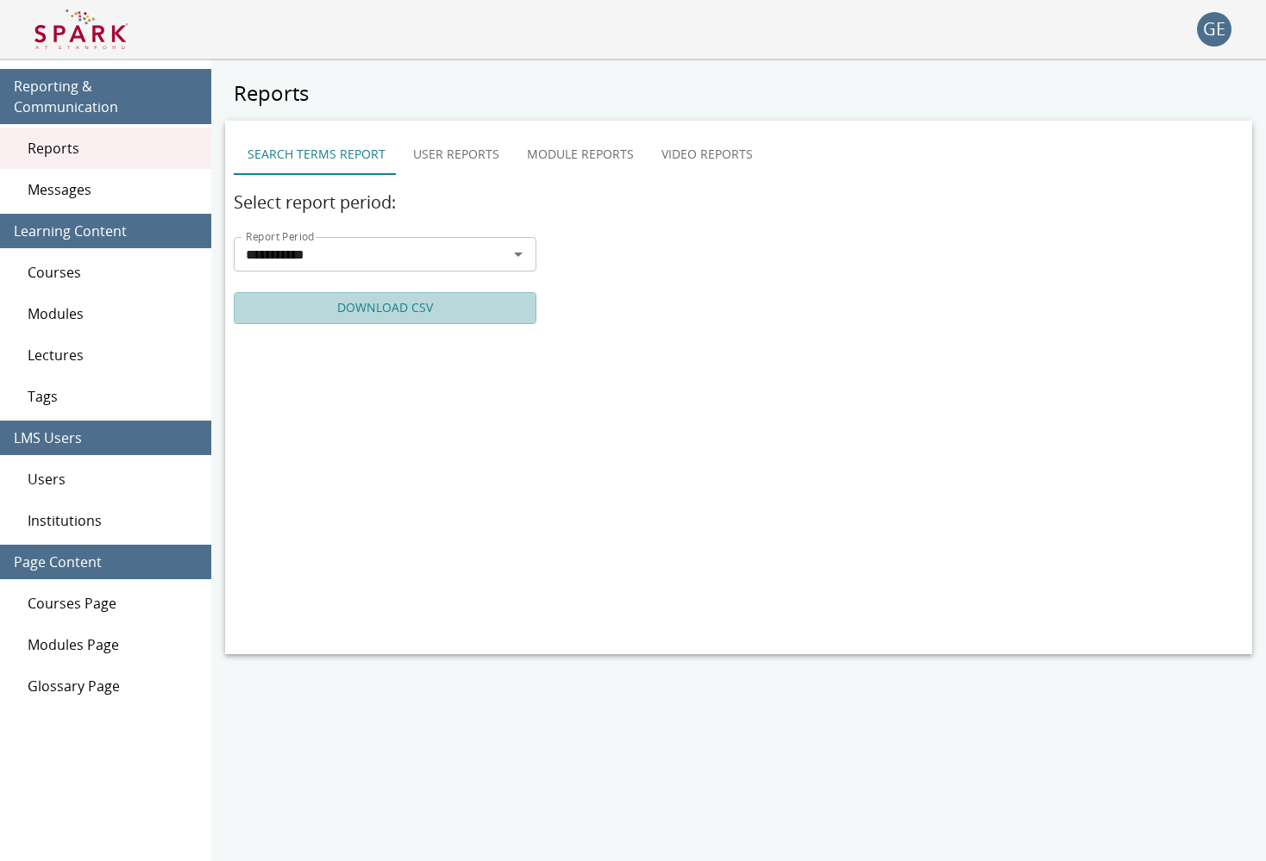
click at [385, 307] on link "DOWNLOAD CSV" at bounding box center [385, 308] width 303 height 32
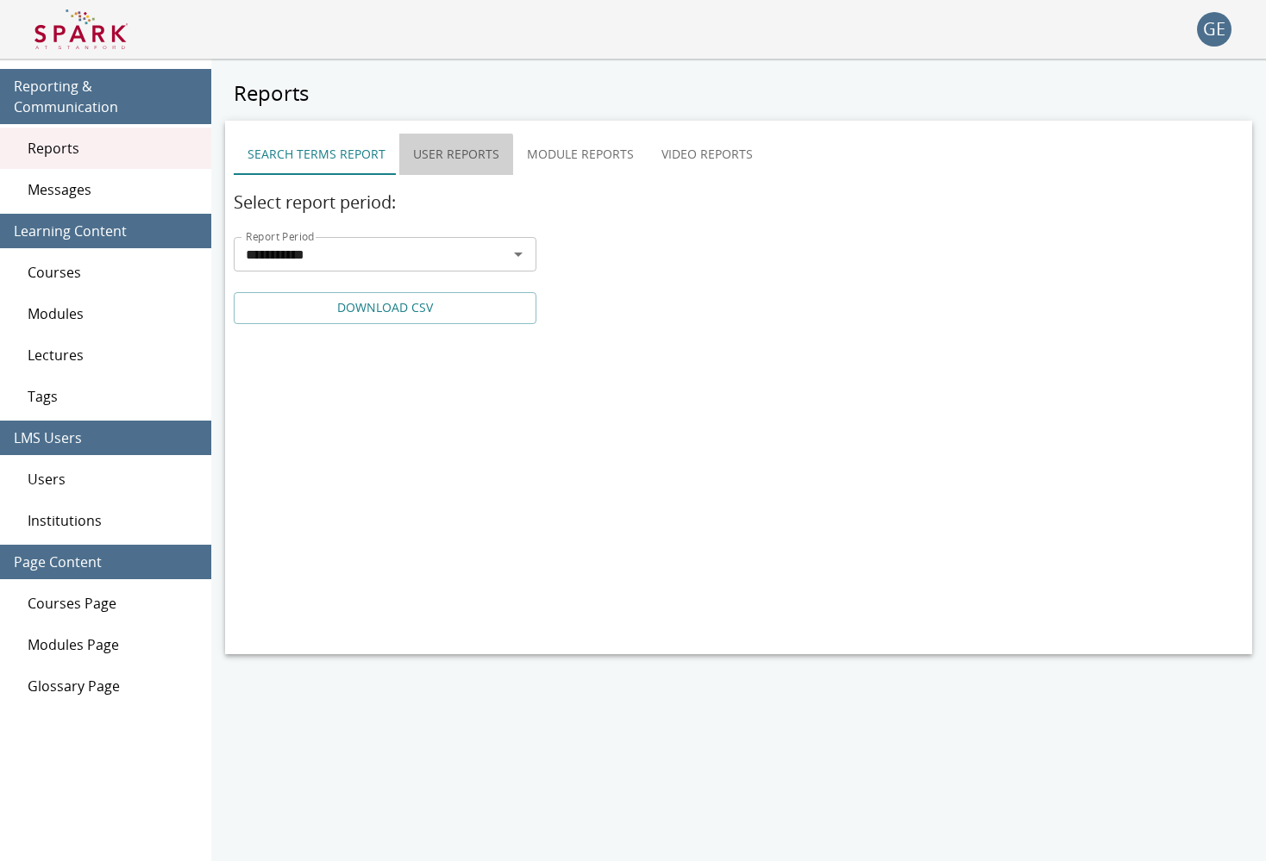
click at [447, 162] on button "User Reports" at bounding box center [456, 154] width 114 height 41
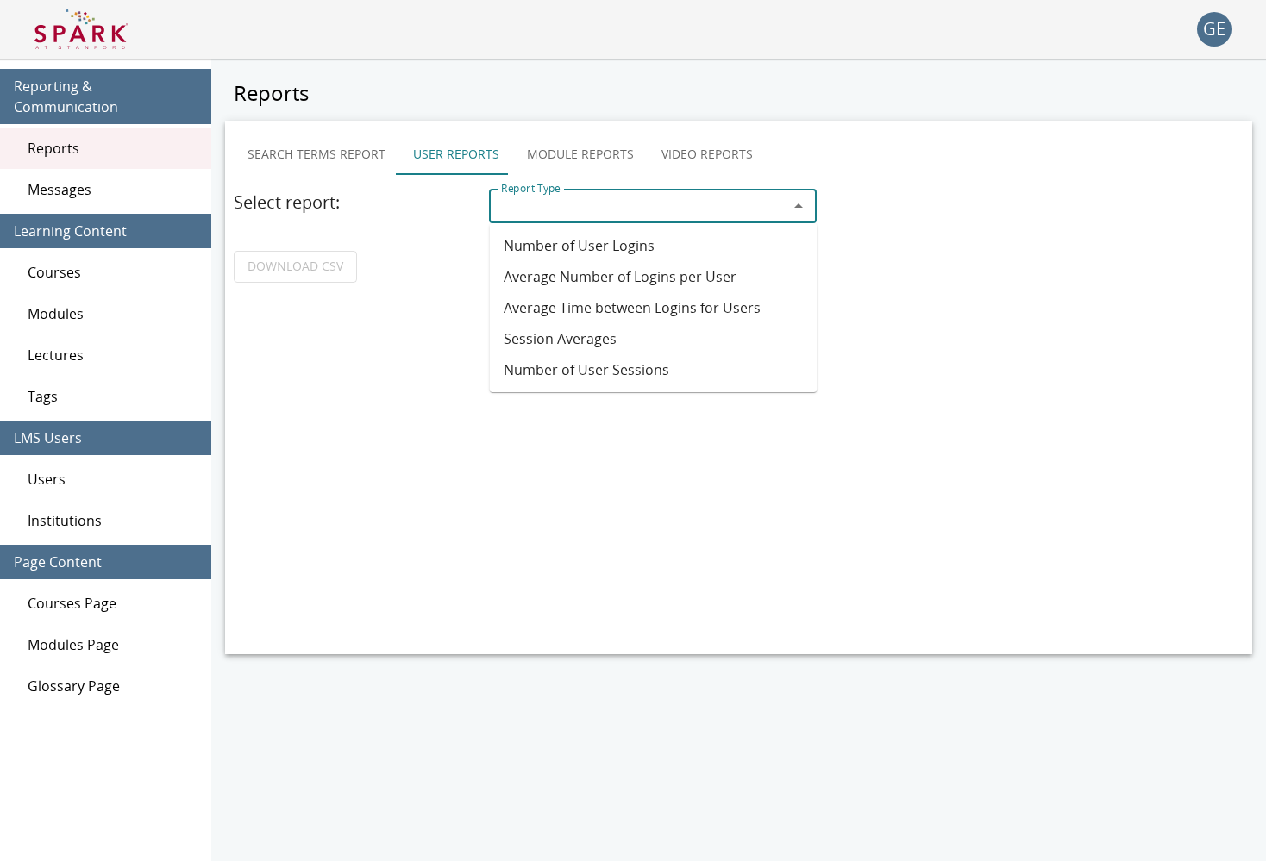
click at [554, 197] on input "Report Type" at bounding box center [638, 206] width 289 height 24
click at [567, 253] on li "Number of User Logins" at bounding box center [654, 245] width 328 height 31
type input "**********"
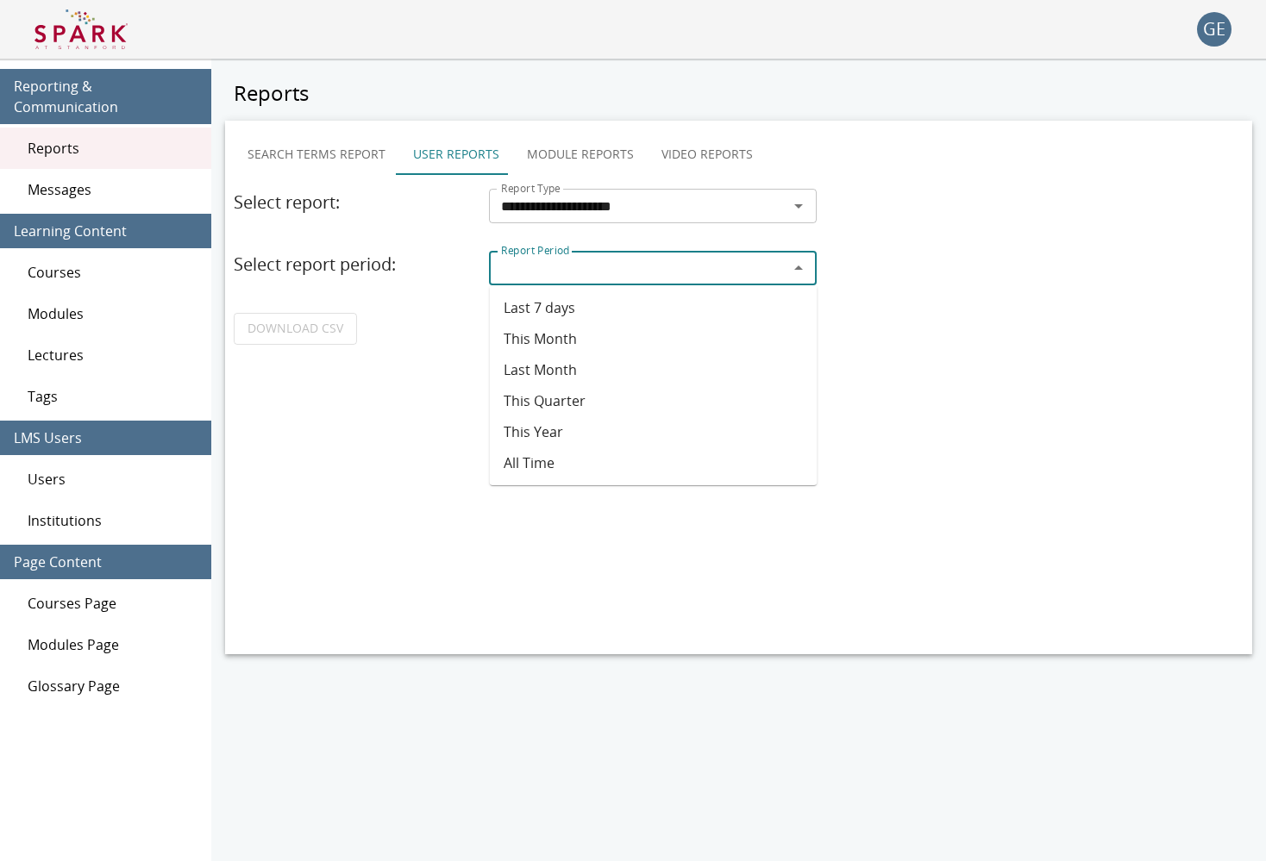
click at [572, 260] on input "Report Period" at bounding box center [638, 268] width 289 height 24
click at [577, 316] on li "Last 7 days" at bounding box center [654, 307] width 328 height 31
type input "**********"
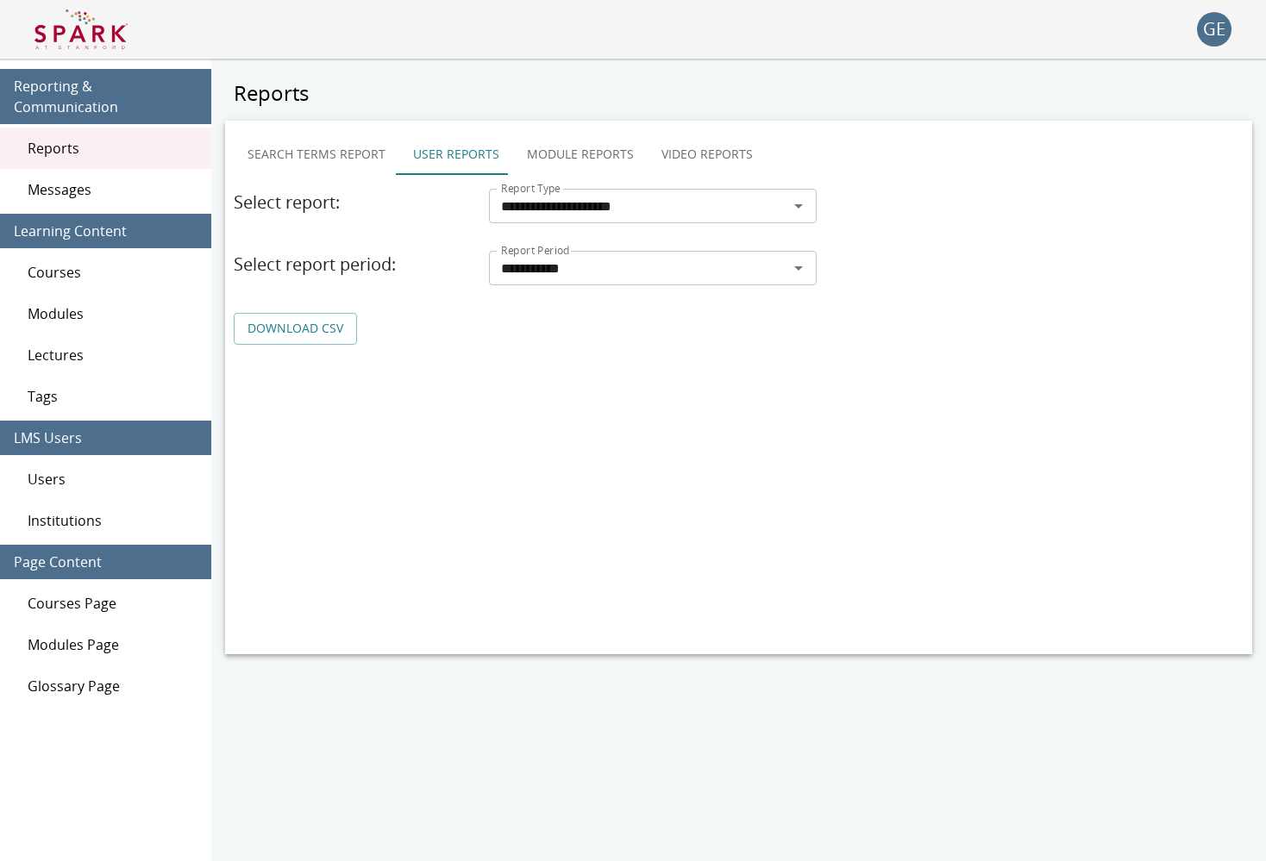
click at [316, 338] on link "DOWNLOAD CSV" at bounding box center [295, 329] width 123 height 32
click at [102, 304] on span "Modules" at bounding box center [113, 314] width 170 height 21
